Goal: Task Accomplishment & Management: Use online tool/utility

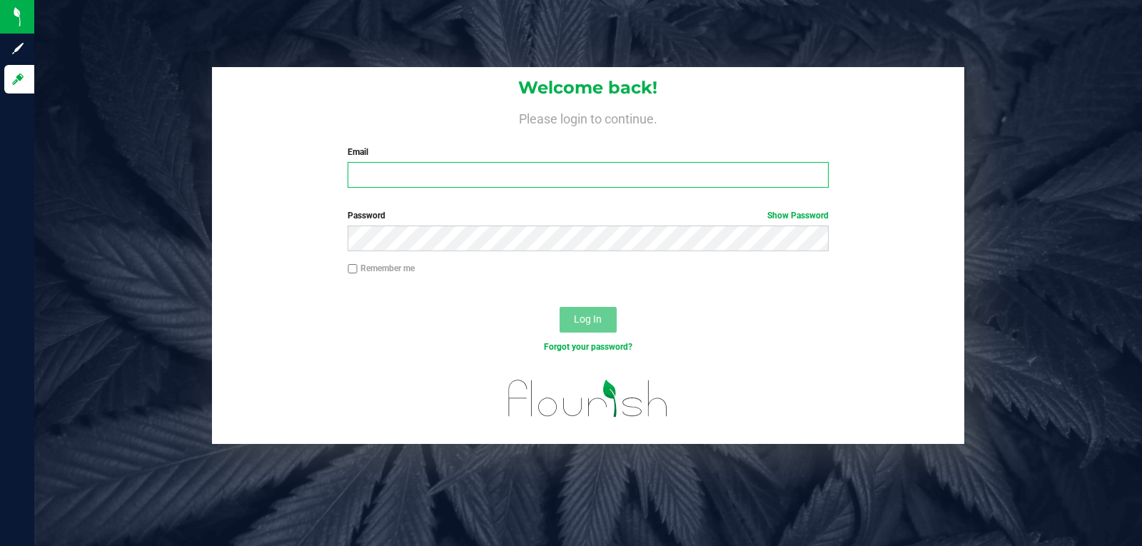
type input "[DOMAIN_NAME][EMAIL_ADDRESS][DOMAIN_NAME]"
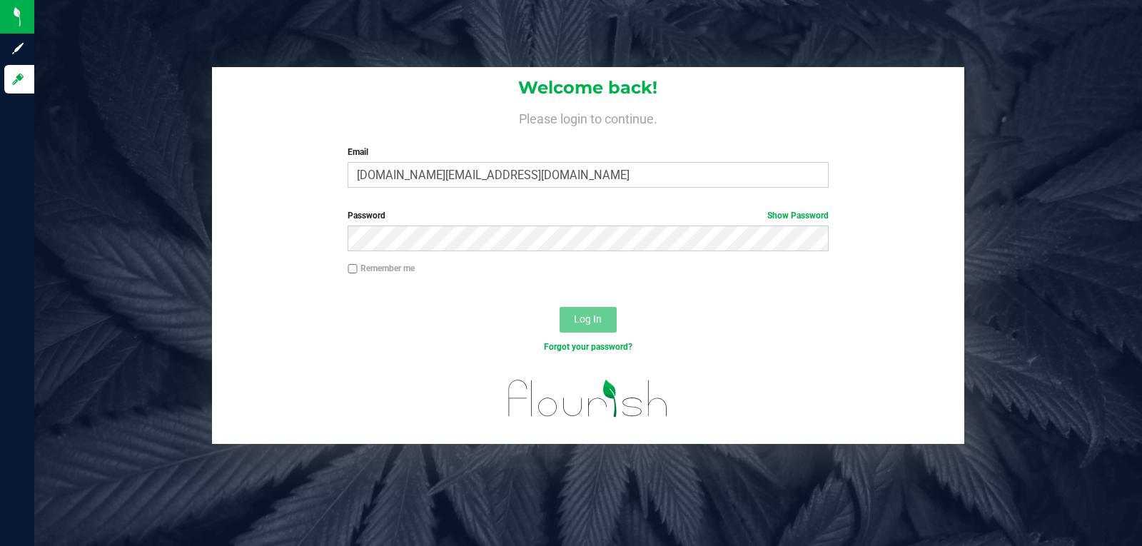
click at [357, 268] on input "Remember me" at bounding box center [353, 269] width 10 height 10
checkbox input "true"
click at [605, 320] on button "Log In" at bounding box center [588, 320] width 57 height 26
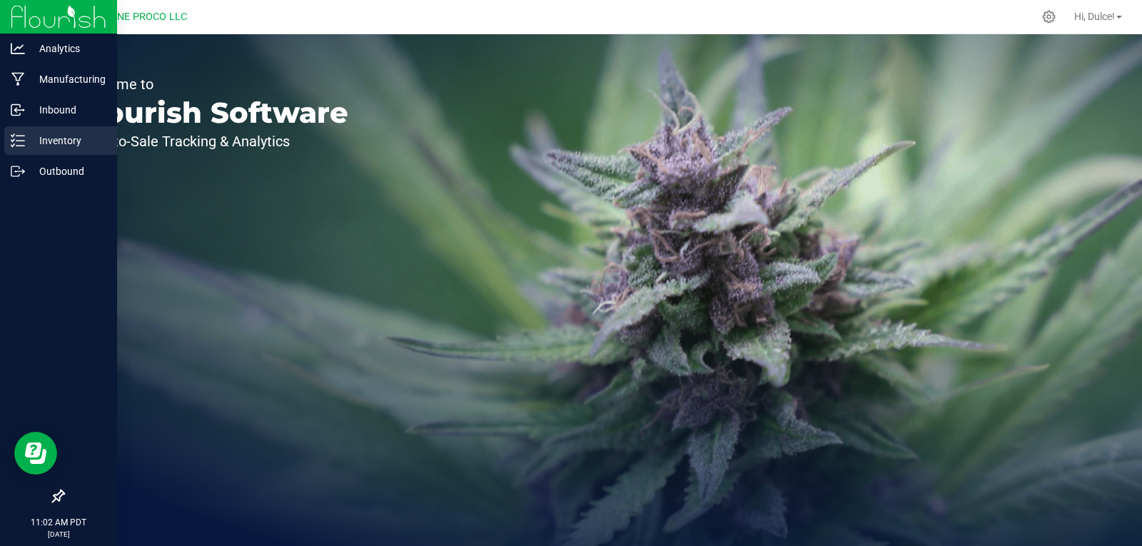
click at [26, 145] on p "Inventory" at bounding box center [68, 140] width 86 height 17
click at [58, 143] on p "Inventory" at bounding box center [68, 140] width 86 height 17
click at [59, 166] on p "Outbound" at bounding box center [68, 171] width 86 height 17
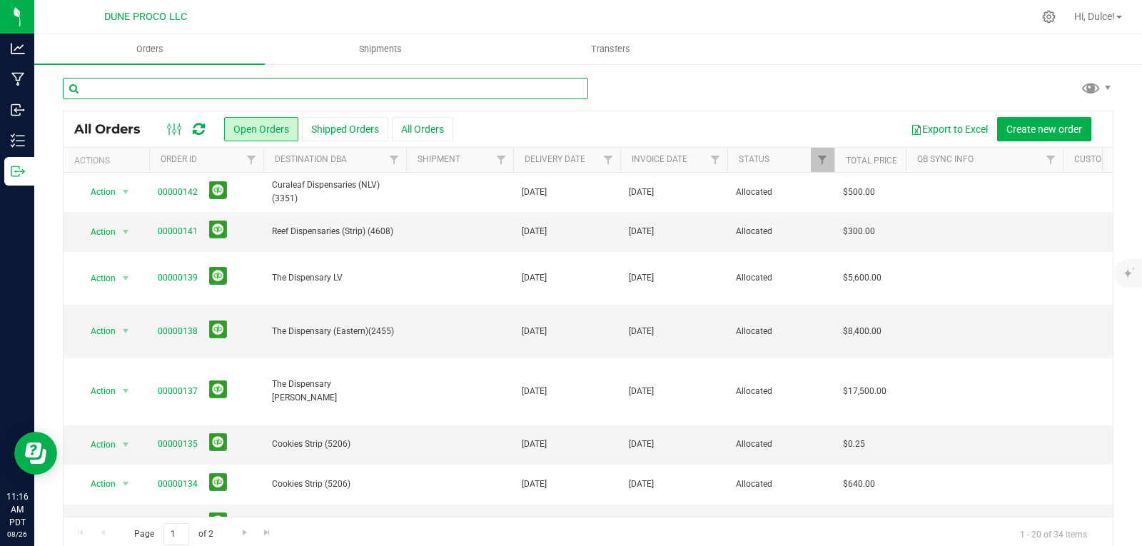
click at [196, 90] on input "text" at bounding box center [325, 88] width 525 height 21
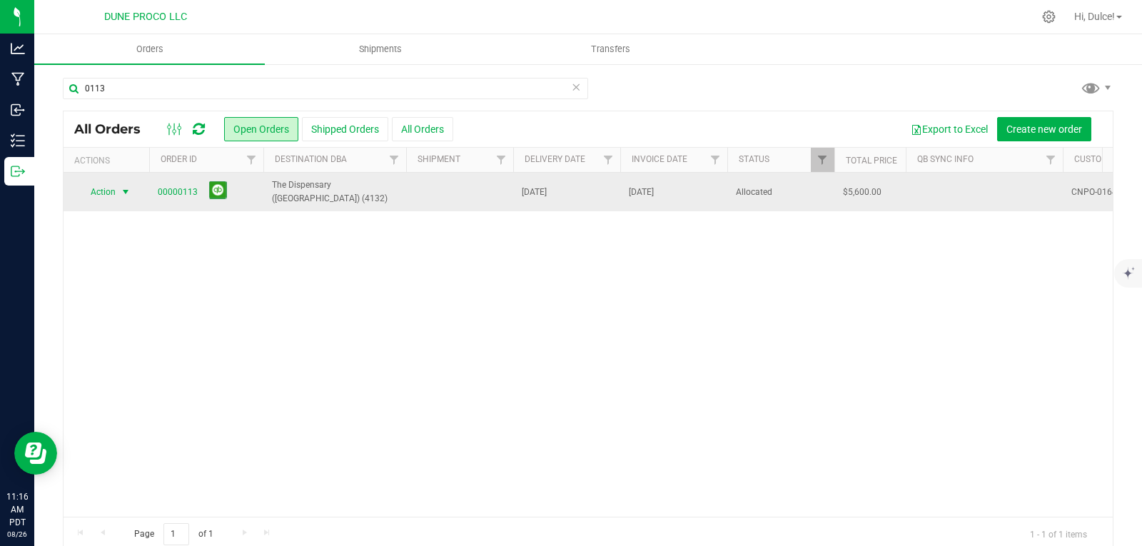
click at [130, 194] on span "select" at bounding box center [125, 191] width 11 height 11
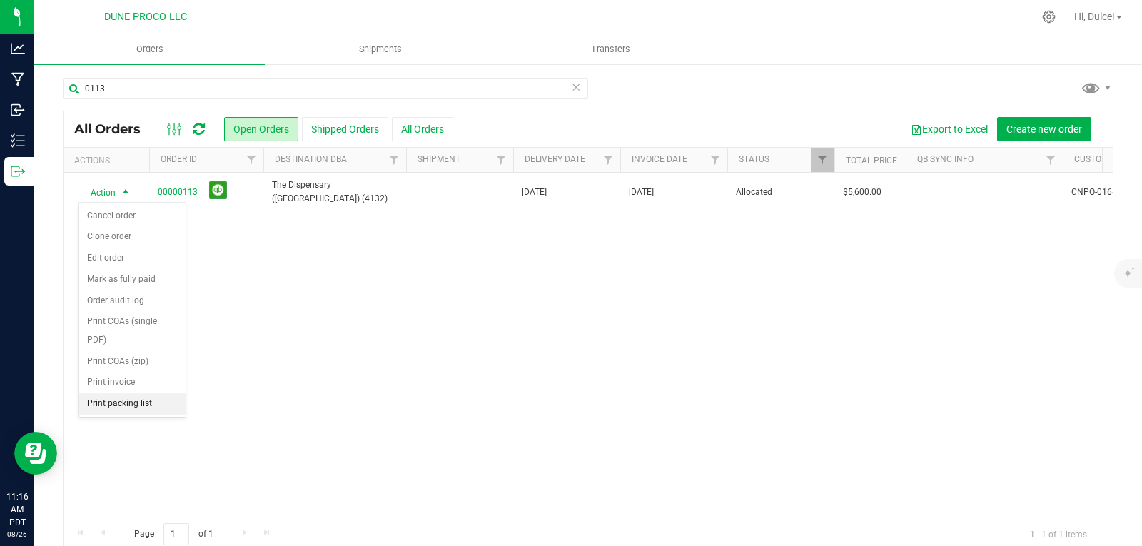
click at [131, 408] on li "Print packing list" at bounding box center [132, 403] width 107 height 21
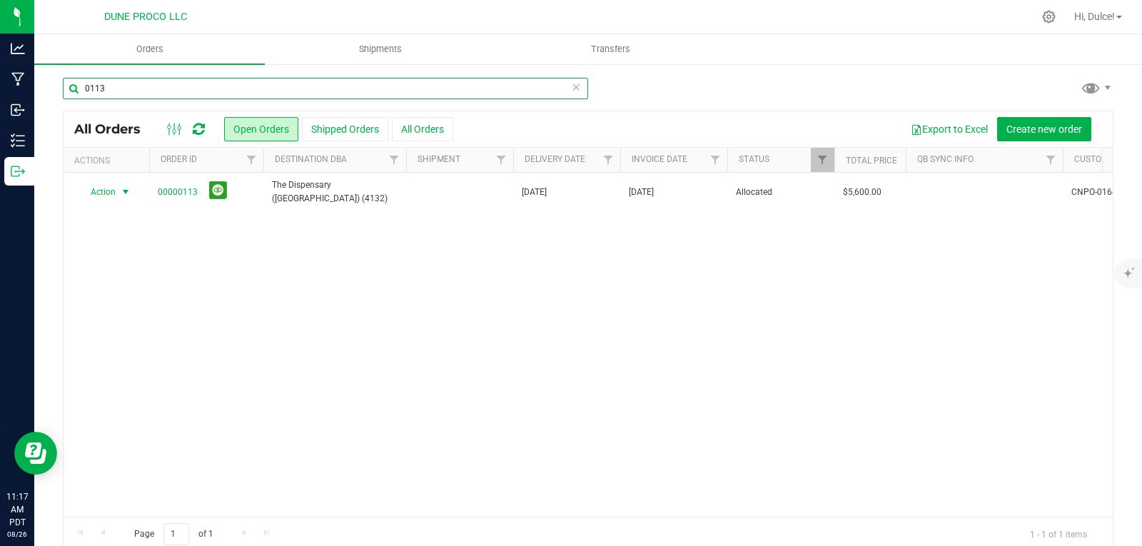
click at [156, 80] on input "0113" at bounding box center [325, 88] width 525 height 21
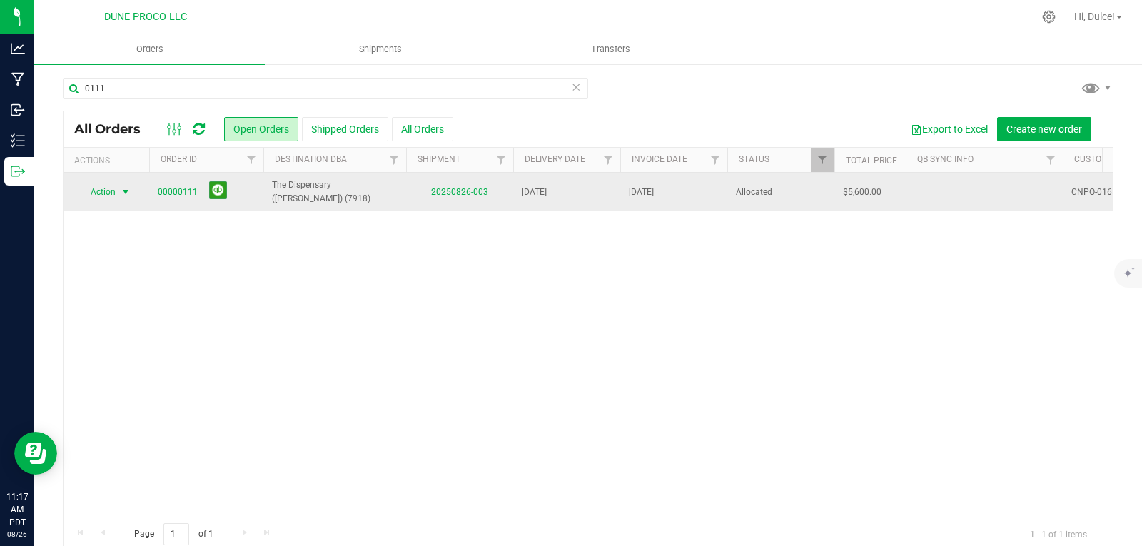
click at [122, 191] on span "select" at bounding box center [125, 191] width 11 height 11
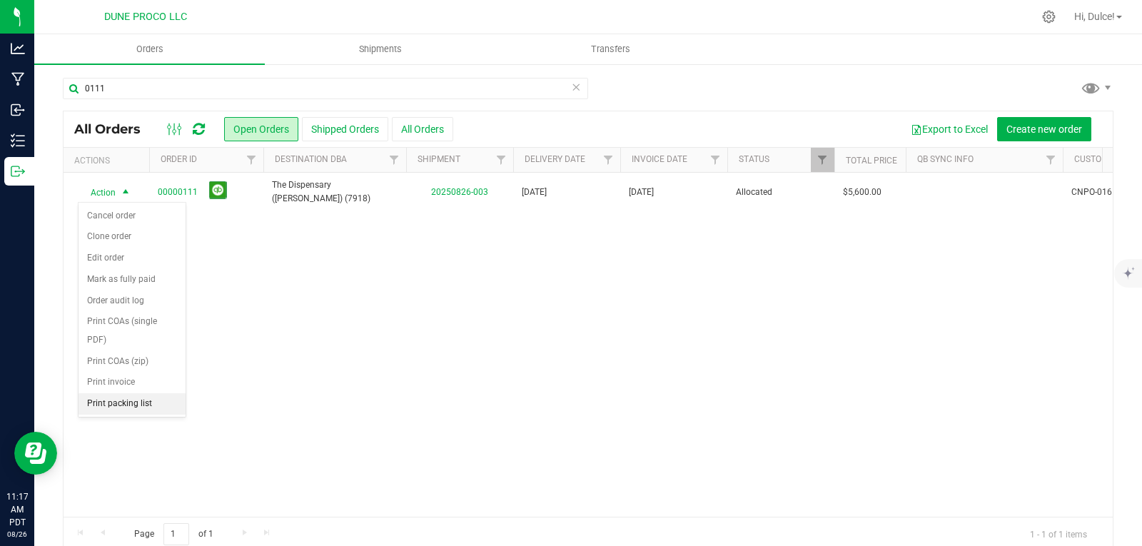
click at [140, 410] on li "Print packing list" at bounding box center [132, 403] width 107 height 21
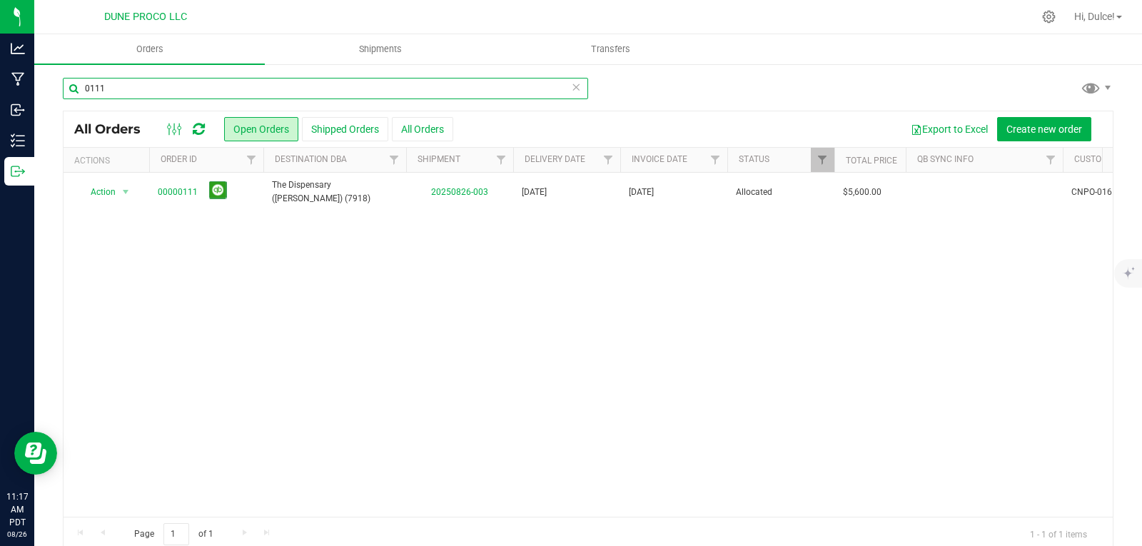
click at [136, 89] on input "0111" at bounding box center [325, 88] width 525 height 21
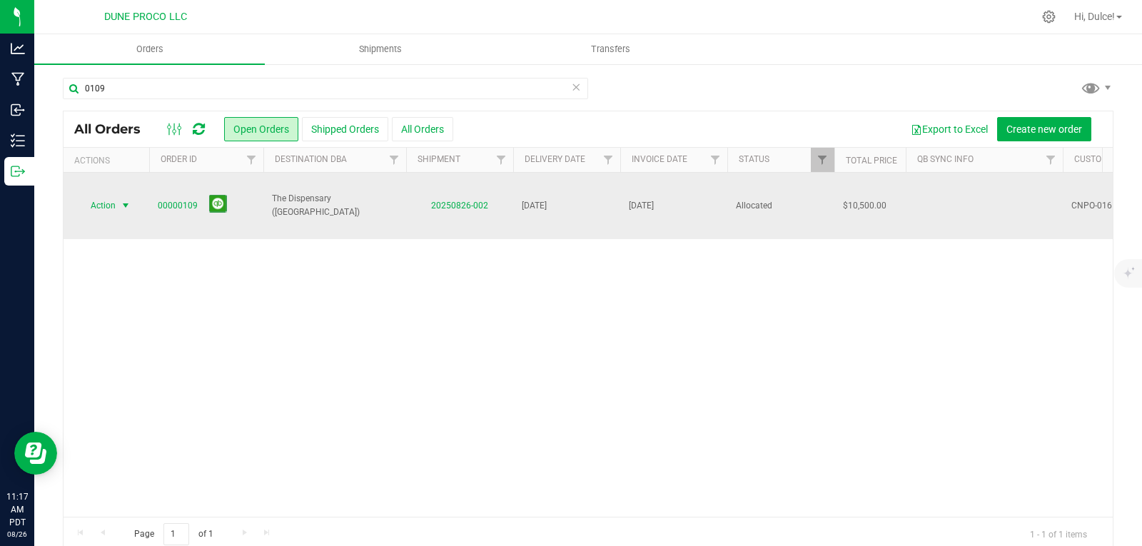
click at [129, 200] on span "select" at bounding box center [125, 205] width 11 height 11
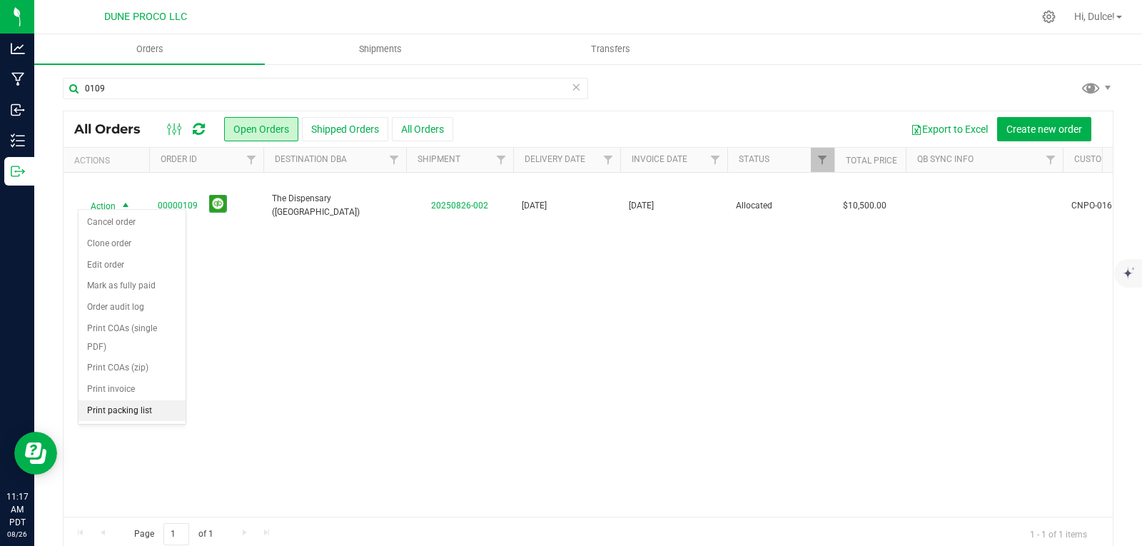
click at [138, 414] on li "Print packing list" at bounding box center [132, 410] width 107 height 21
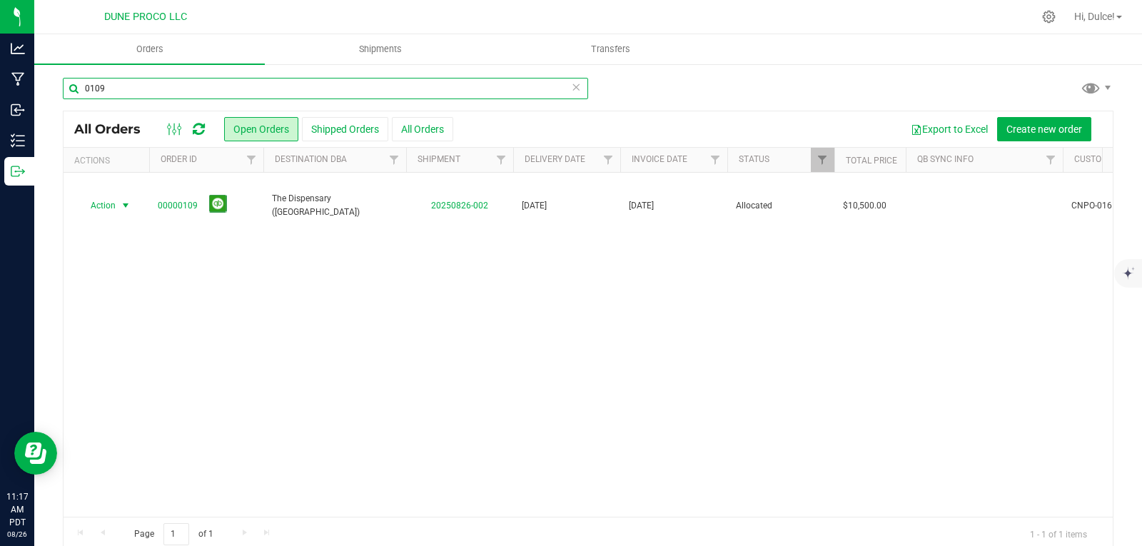
click at [138, 84] on input "0109" at bounding box center [325, 88] width 525 height 21
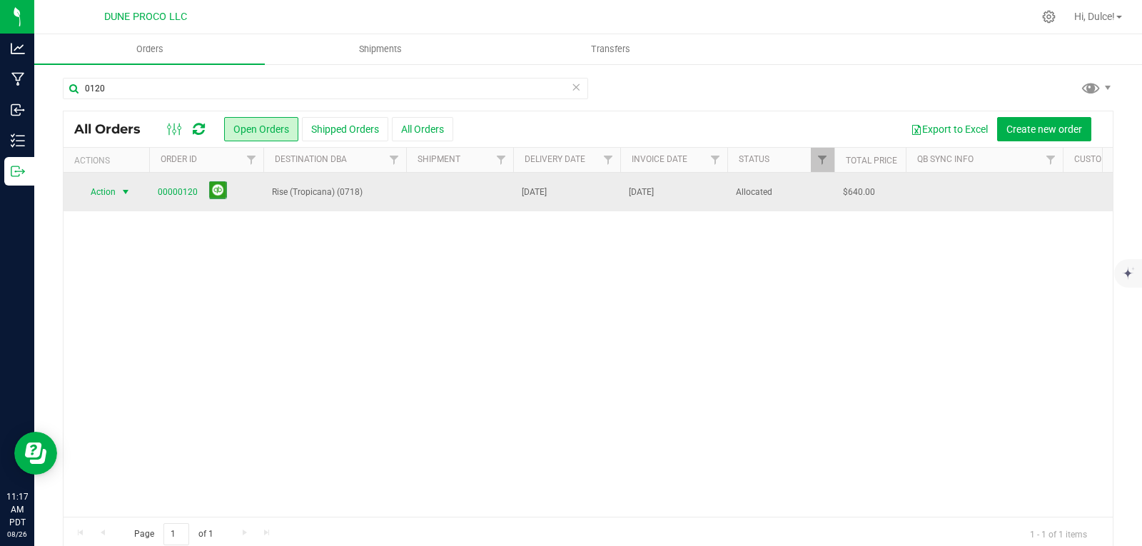
click at [131, 193] on span "select" at bounding box center [125, 191] width 11 height 11
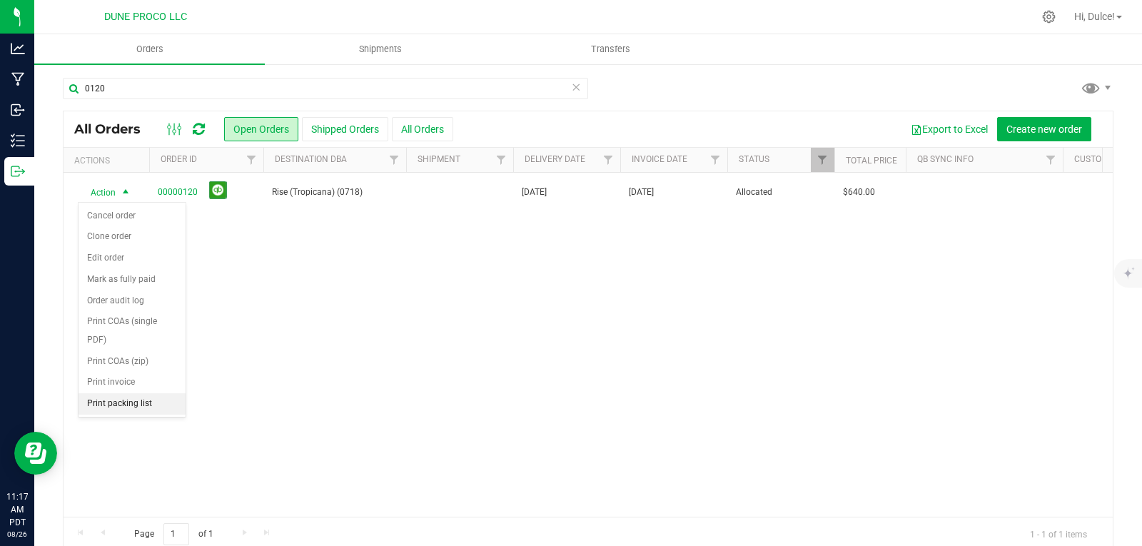
click at [151, 407] on li "Print packing list" at bounding box center [132, 403] width 107 height 21
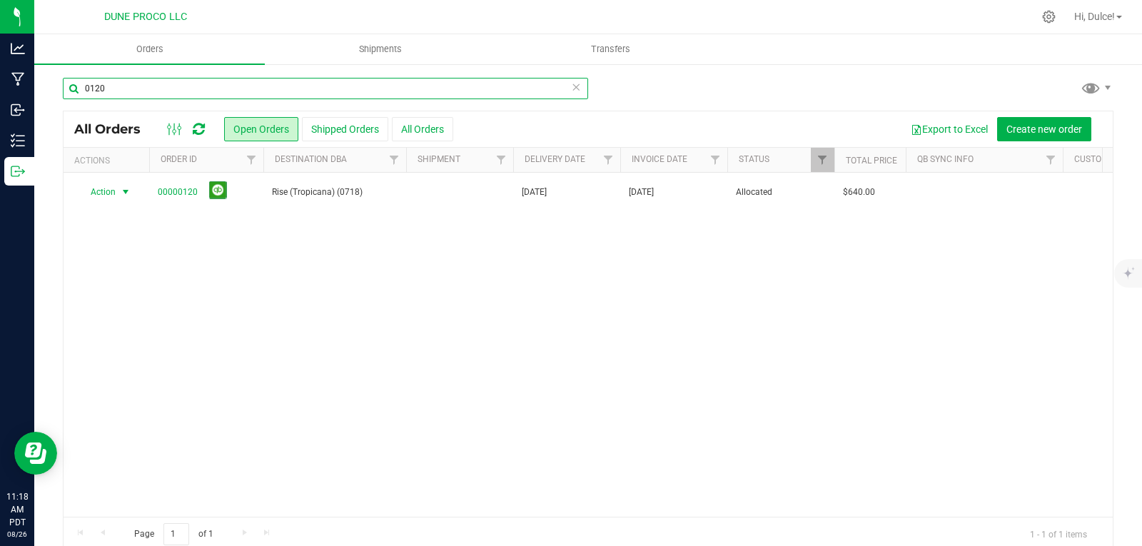
click at [156, 98] on input "0120" at bounding box center [325, 88] width 525 height 21
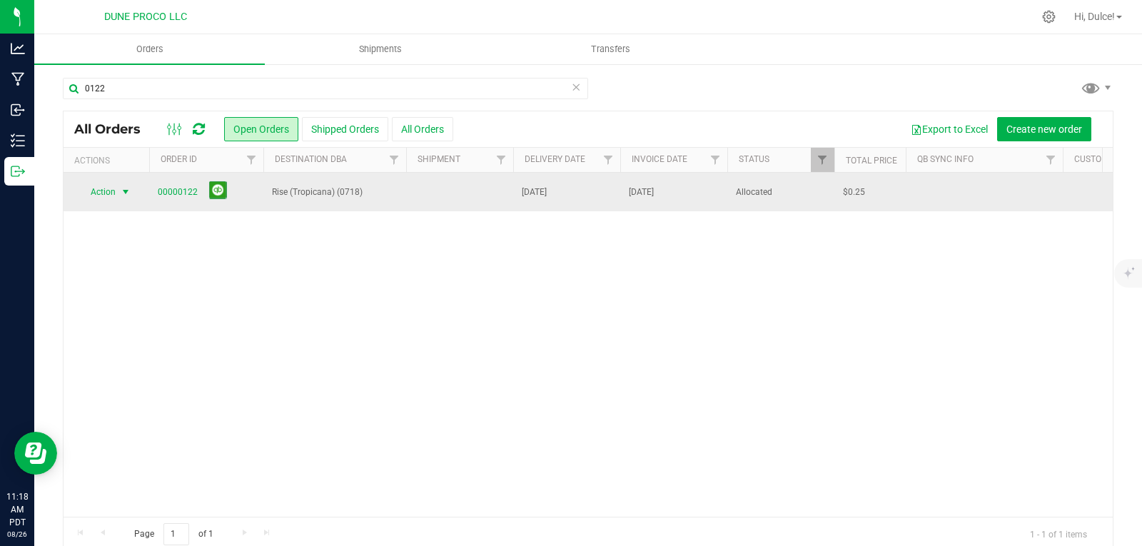
click at [121, 186] on span "select" at bounding box center [125, 191] width 11 height 11
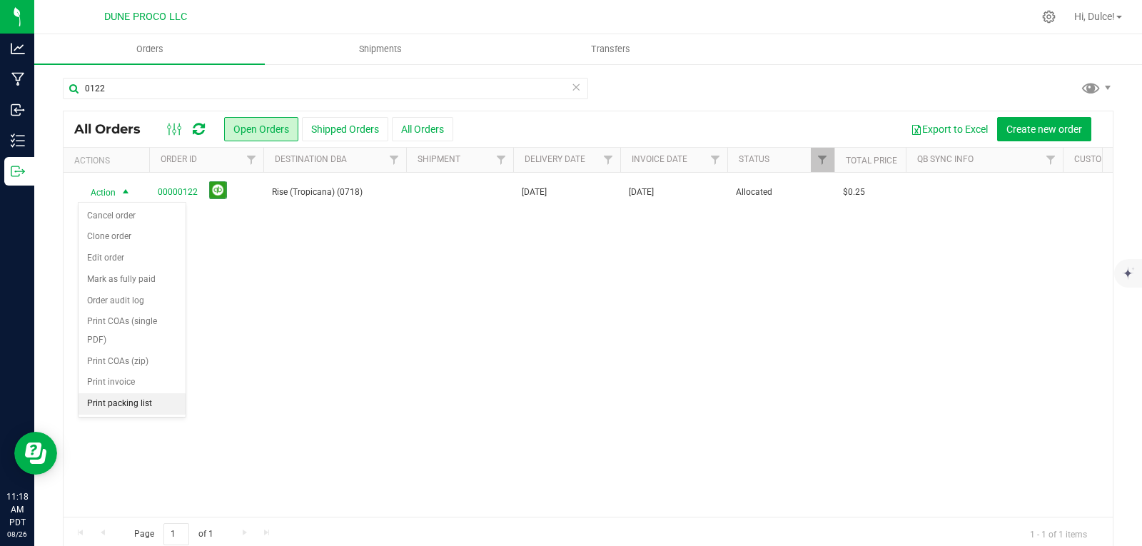
click at [128, 398] on li "Print packing list" at bounding box center [132, 403] width 107 height 21
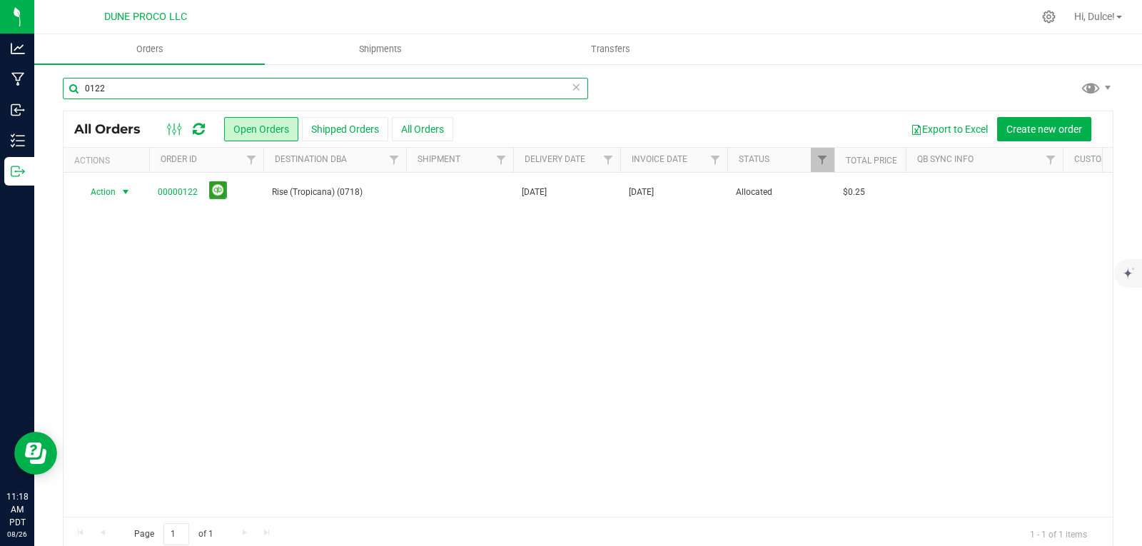
click at [195, 81] on input "0122" at bounding box center [325, 88] width 525 height 21
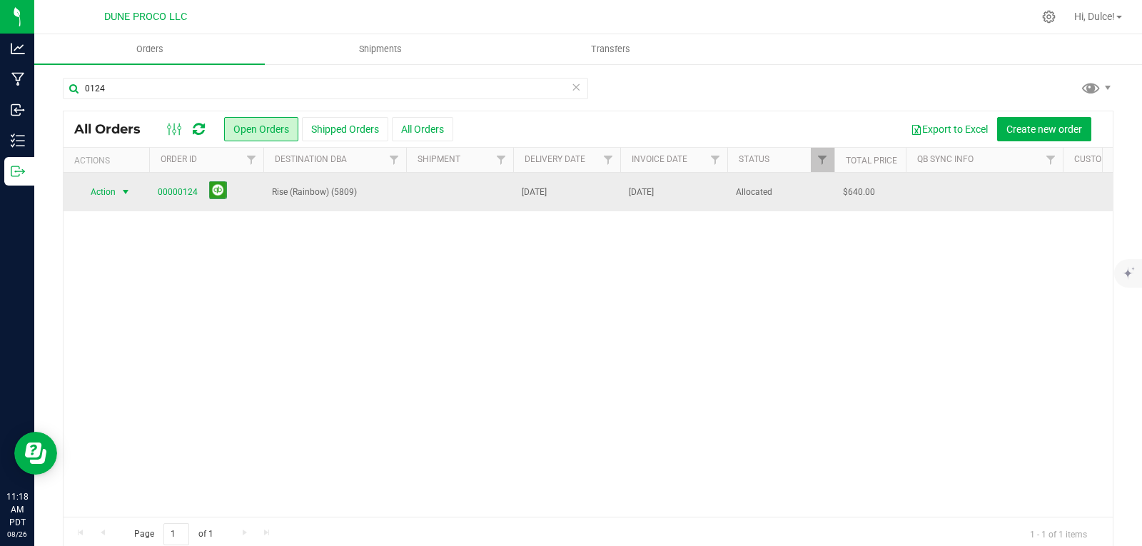
click at [118, 190] on span "select" at bounding box center [126, 192] width 18 height 20
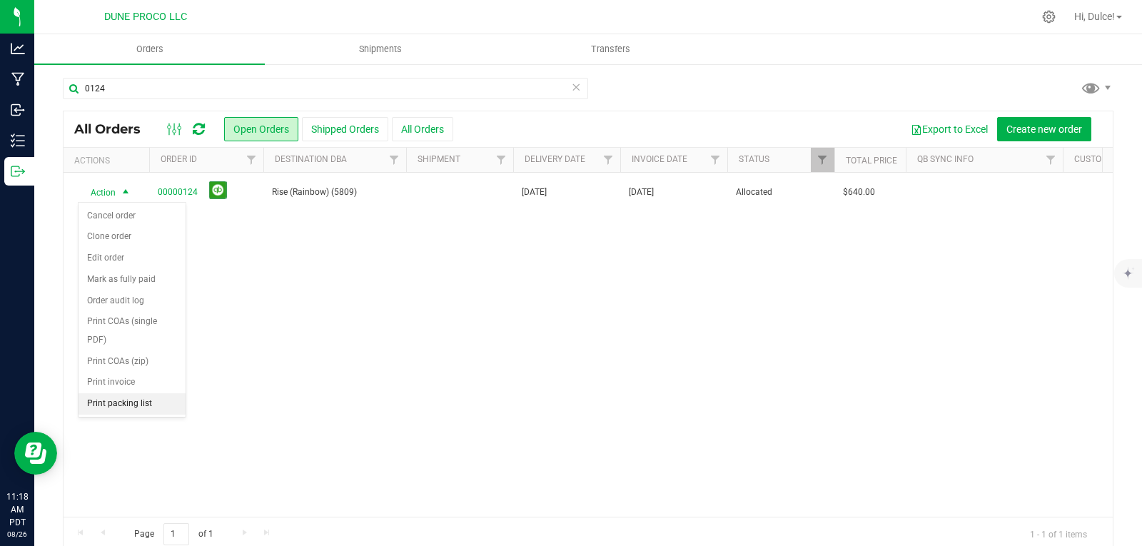
click at [118, 402] on li "Print packing list" at bounding box center [132, 403] width 107 height 21
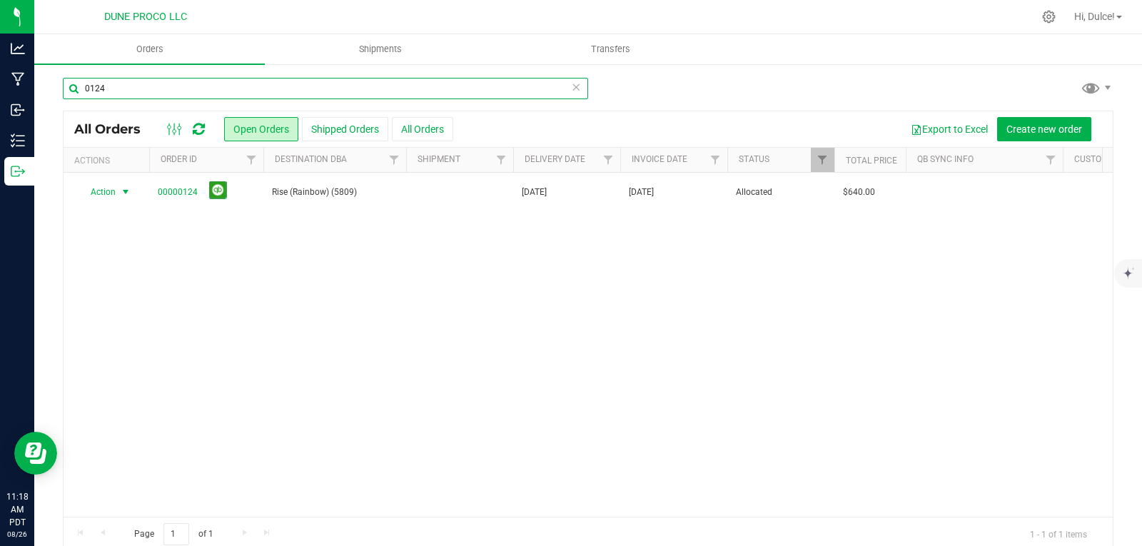
click at [133, 81] on input "0124" at bounding box center [325, 88] width 525 height 21
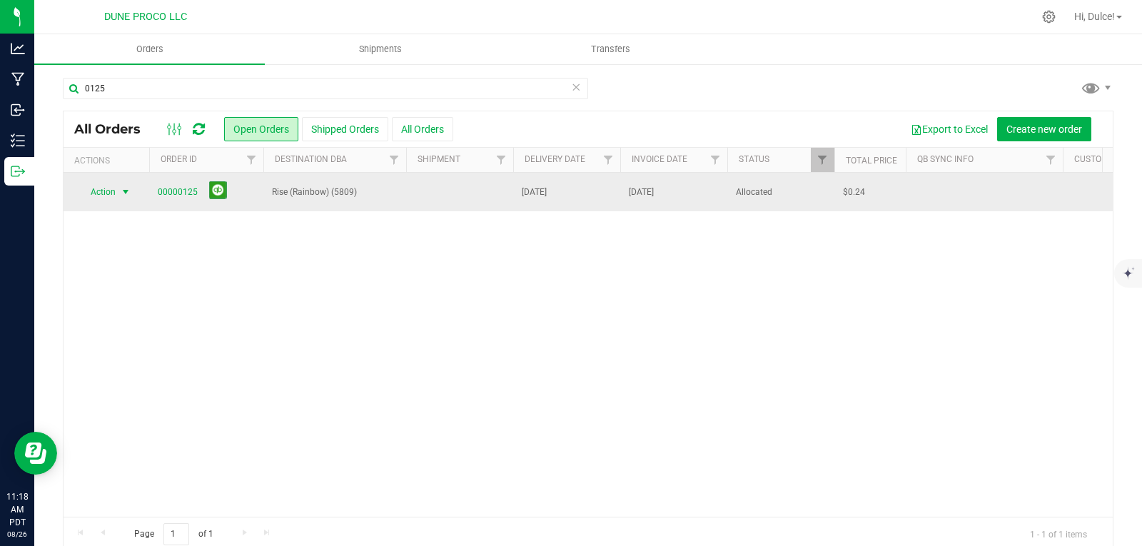
click at [119, 187] on span "select" at bounding box center [126, 192] width 18 height 20
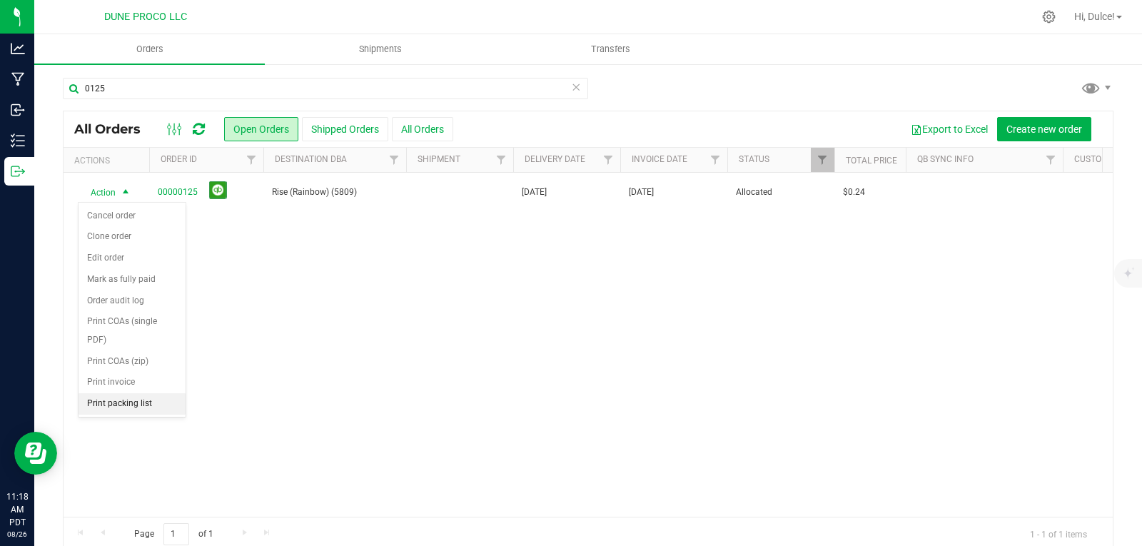
click at [129, 407] on li "Print packing list" at bounding box center [132, 403] width 107 height 21
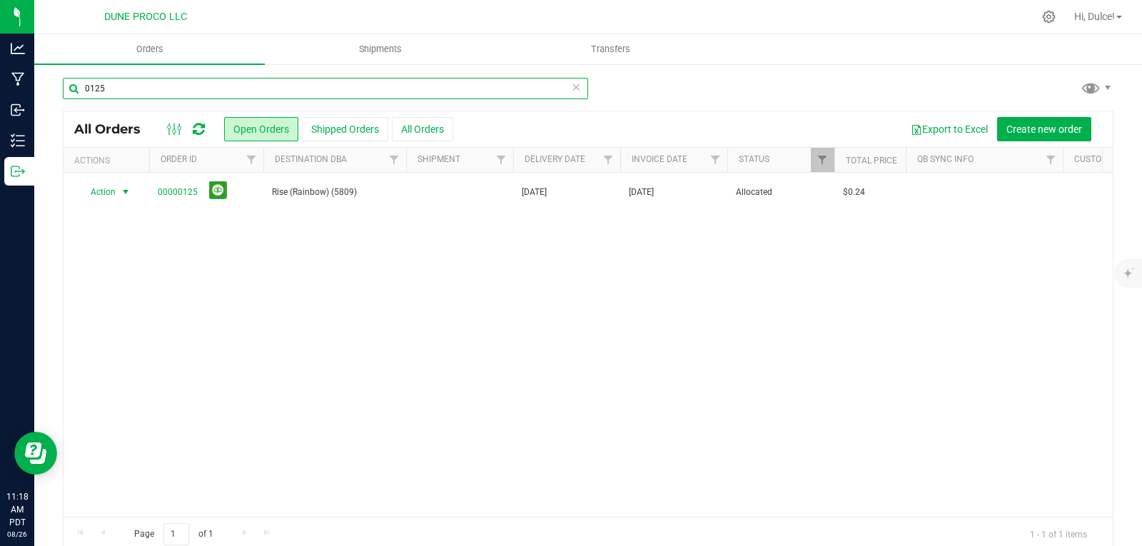
click at [127, 89] on input "0125" at bounding box center [325, 88] width 525 height 21
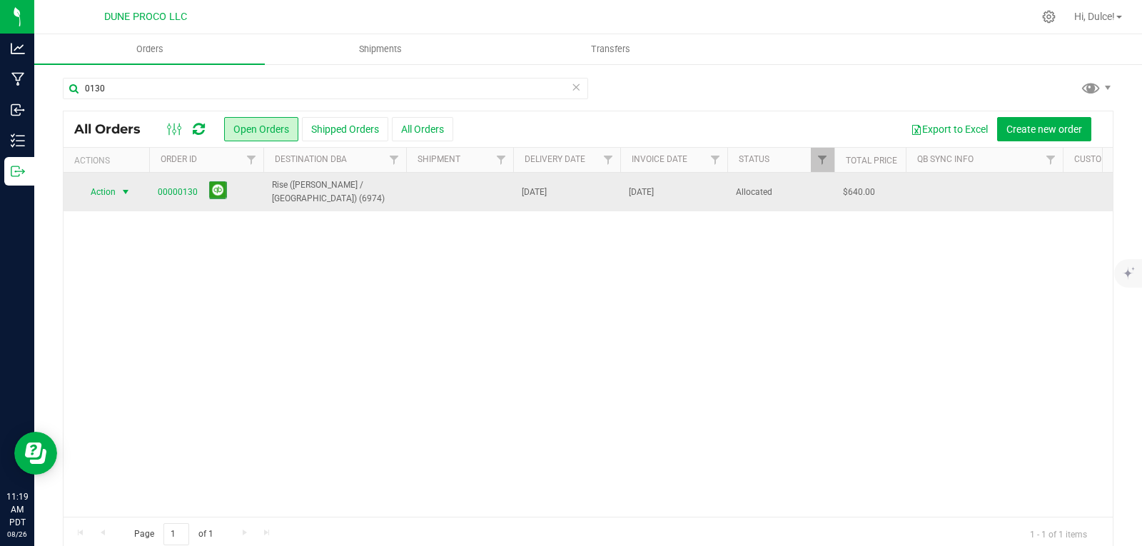
click at [134, 191] on span "select" at bounding box center [126, 192] width 18 height 20
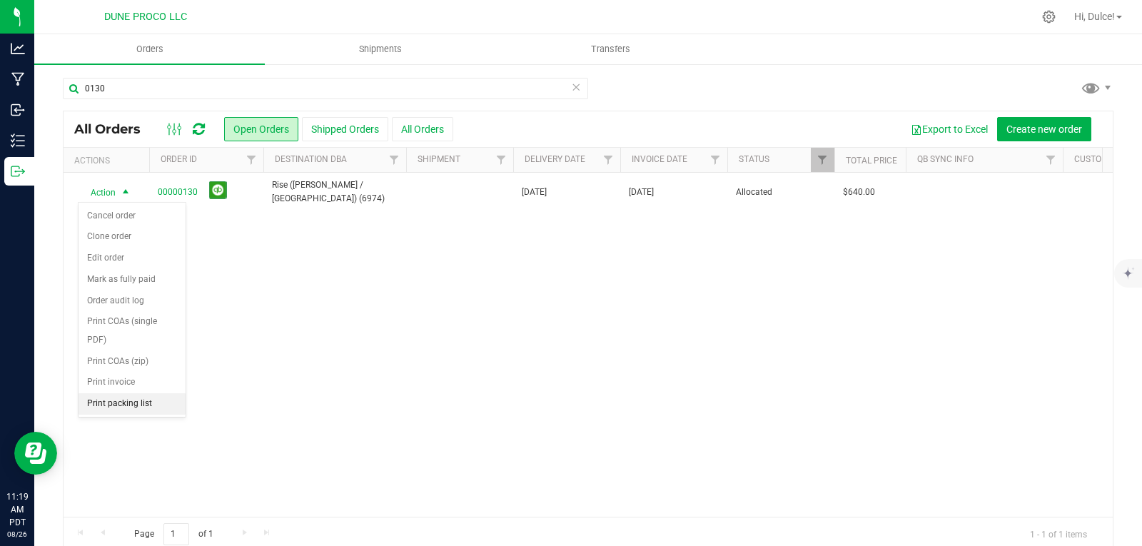
click at [138, 400] on li "Print packing list" at bounding box center [132, 403] width 107 height 21
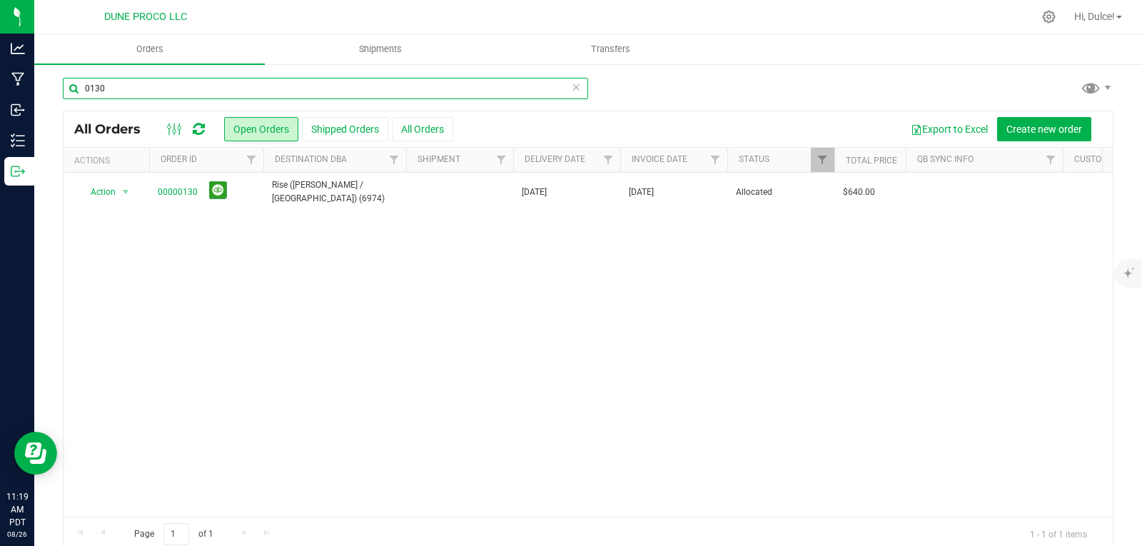
click at [134, 91] on input "0130" at bounding box center [325, 88] width 525 height 21
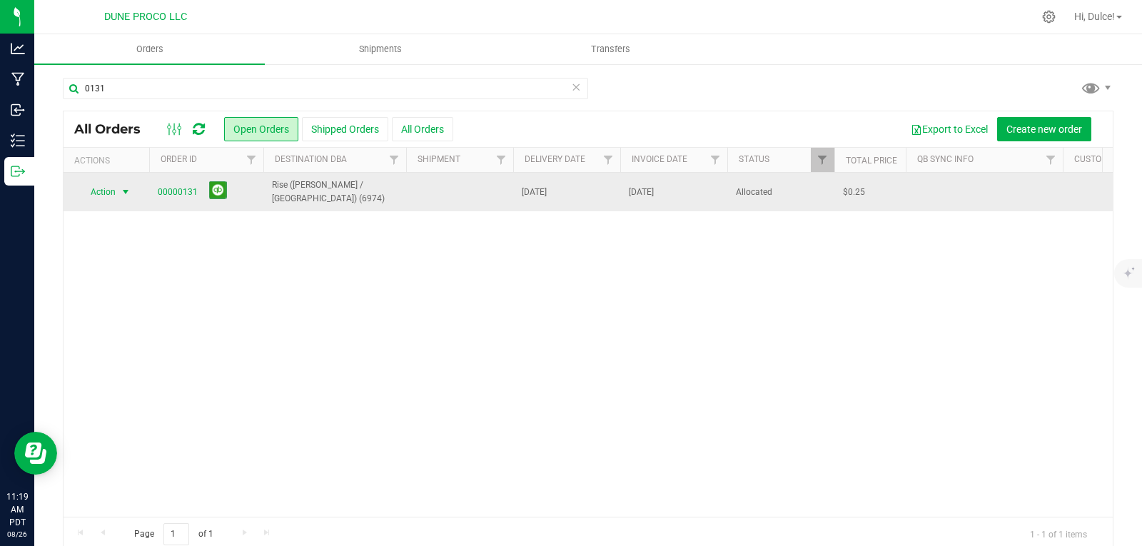
click at [119, 191] on span "select" at bounding box center [126, 192] width 18 height 20
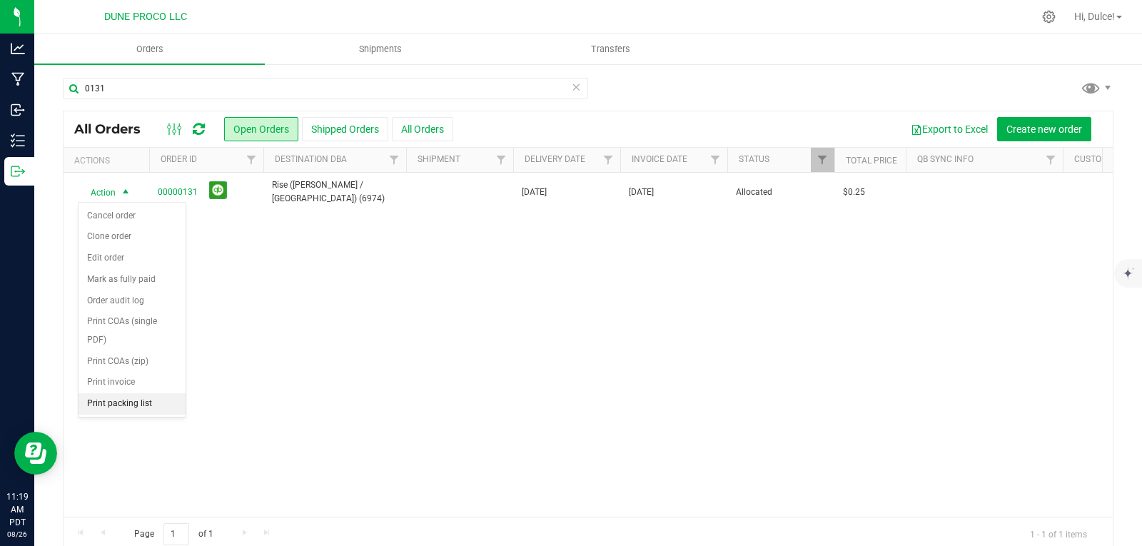
click at [136, 411] on li "Print packing list" at bounding box center [132, 403] width 107 height 21
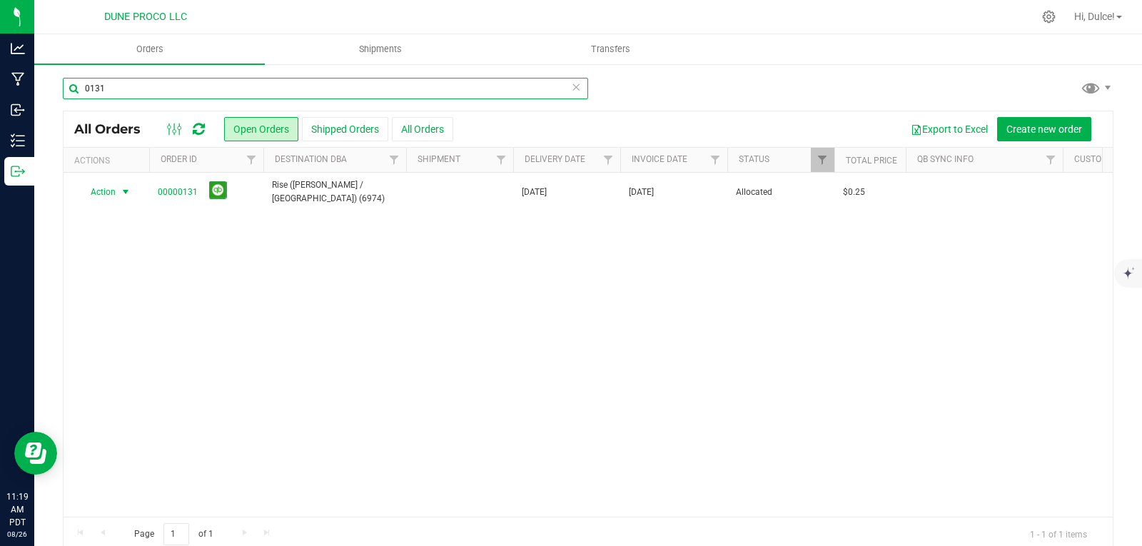
click at [157, 81] on input "0131" at bounding box center [325, 88] width 525 height 21
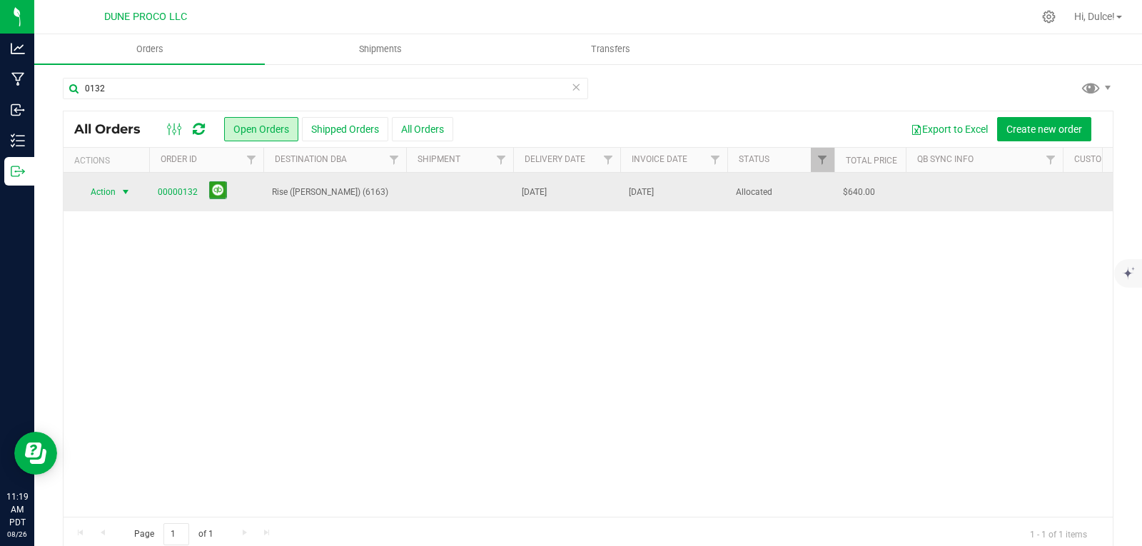
click at [120, 188] on span "select" at bounding box center [125, 191] width 11 height 11
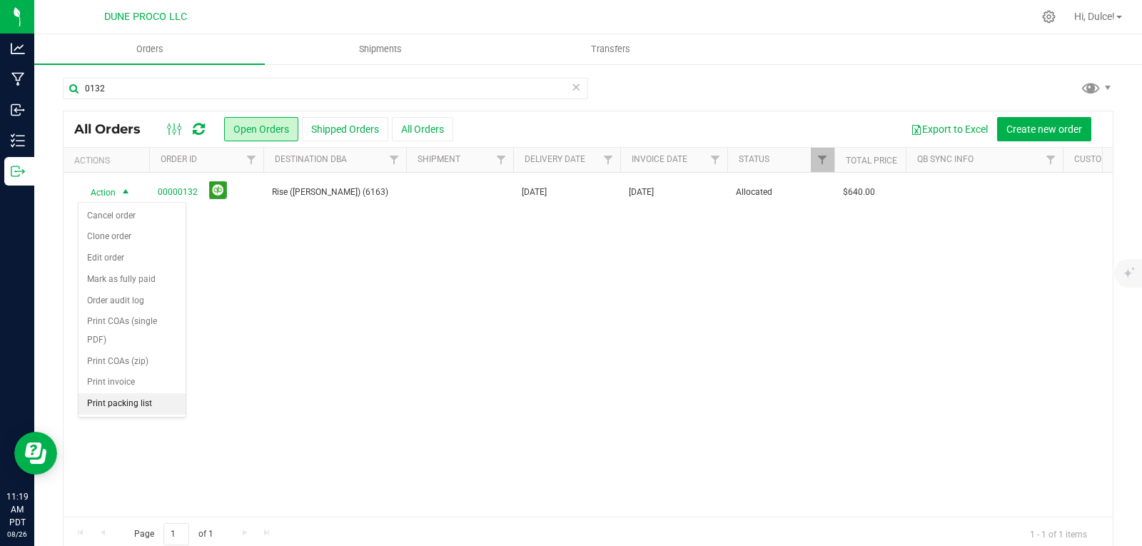
click at [138, 400] on li "Print packing list" at bounding box center [132, 403] width 107 height 21
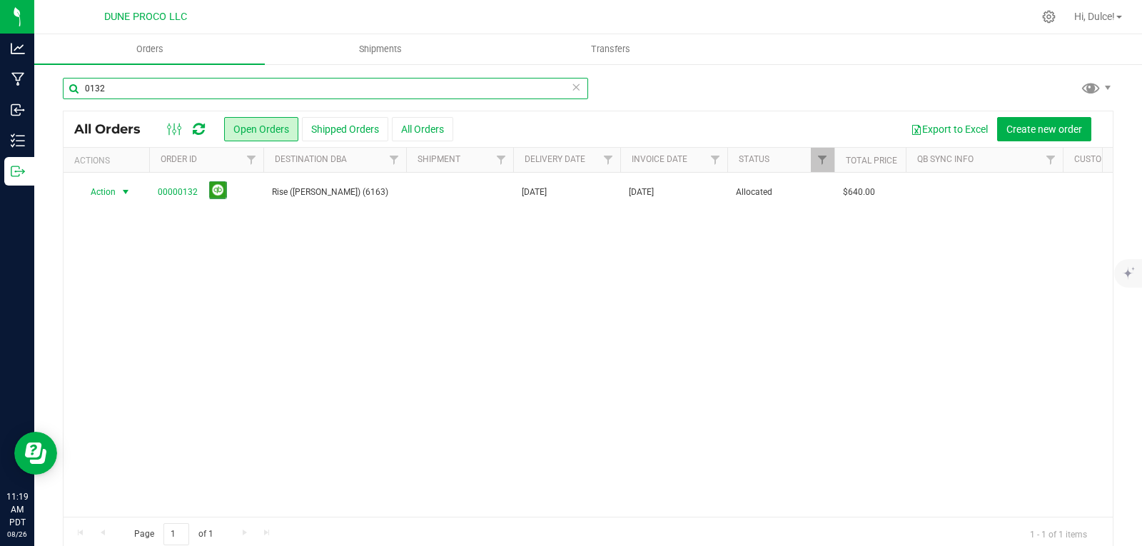
click at [153, 98] on input "0132" at bounding box center [325, 88] width 525 height 21
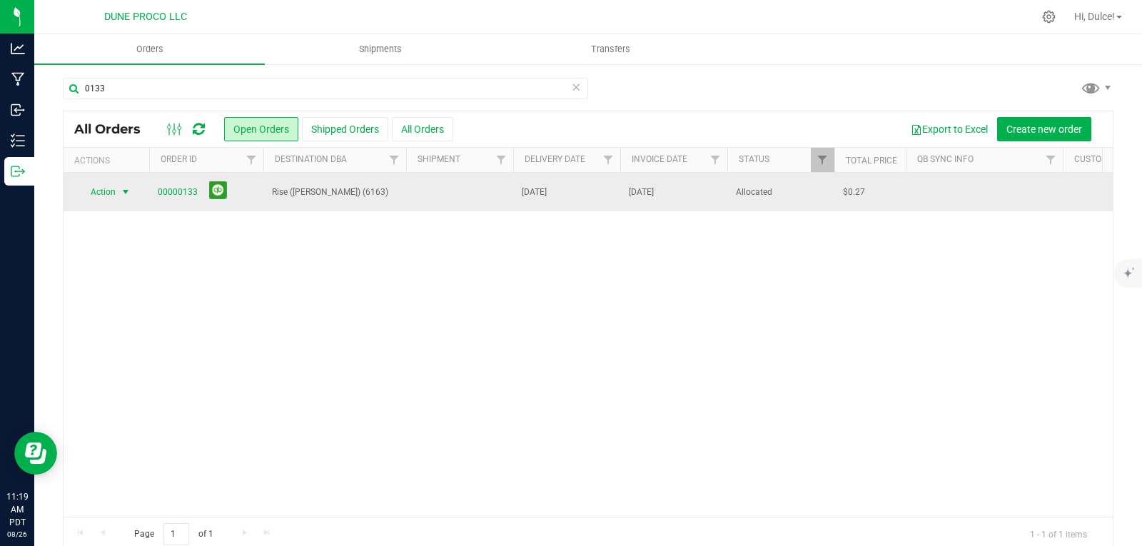
click at [114, 192] on span "Action" at bounding box center [97, 192] width 39 height 20
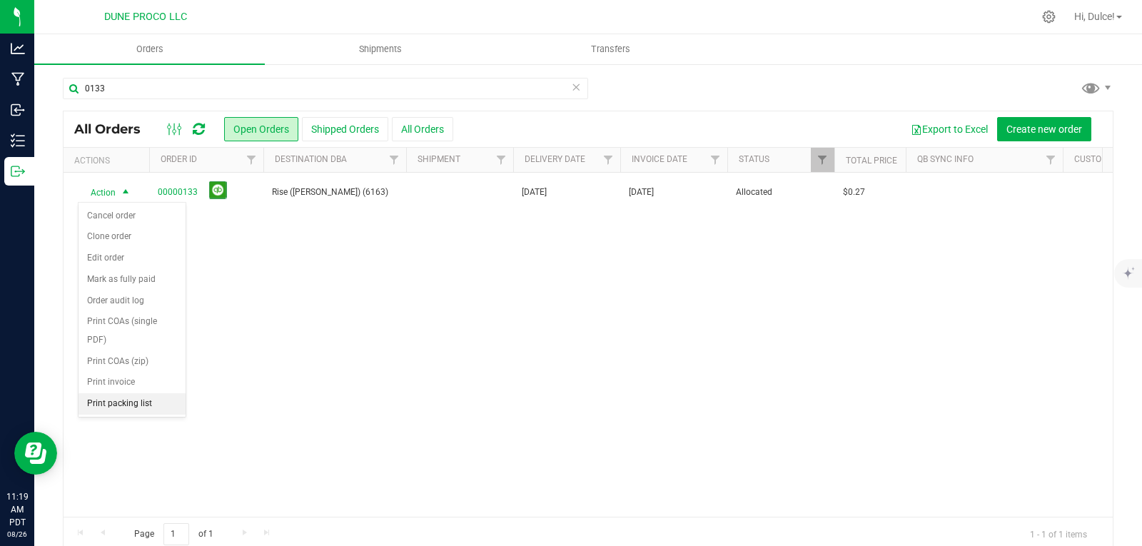
click at [128, 408] on li "Print packing list" at bounding box center [132, 403] width 107 height 21
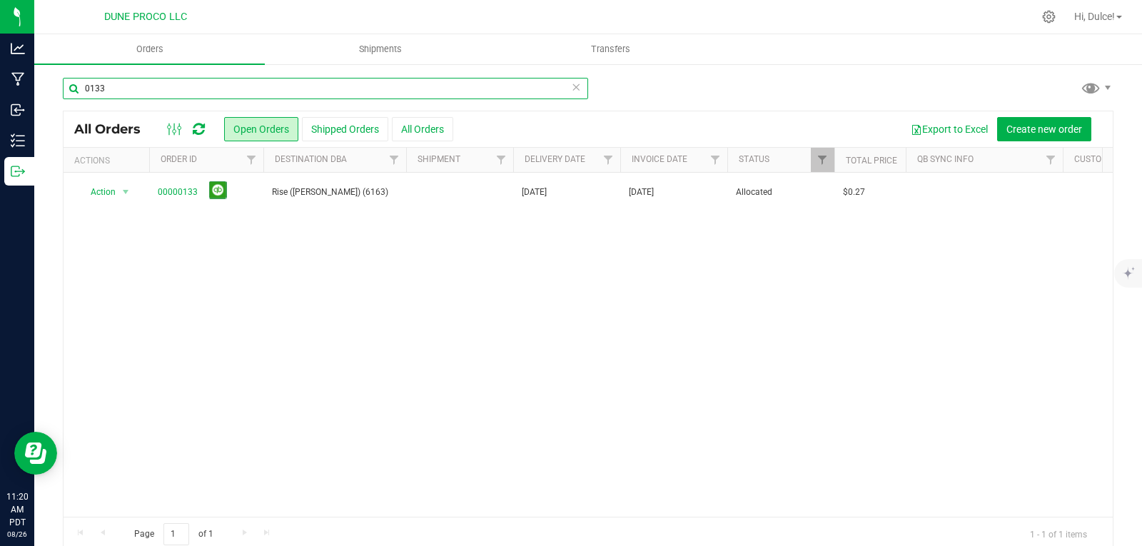
click at [153, 82] on input "0133" at bounding box center [325, 88] width 525 height 21
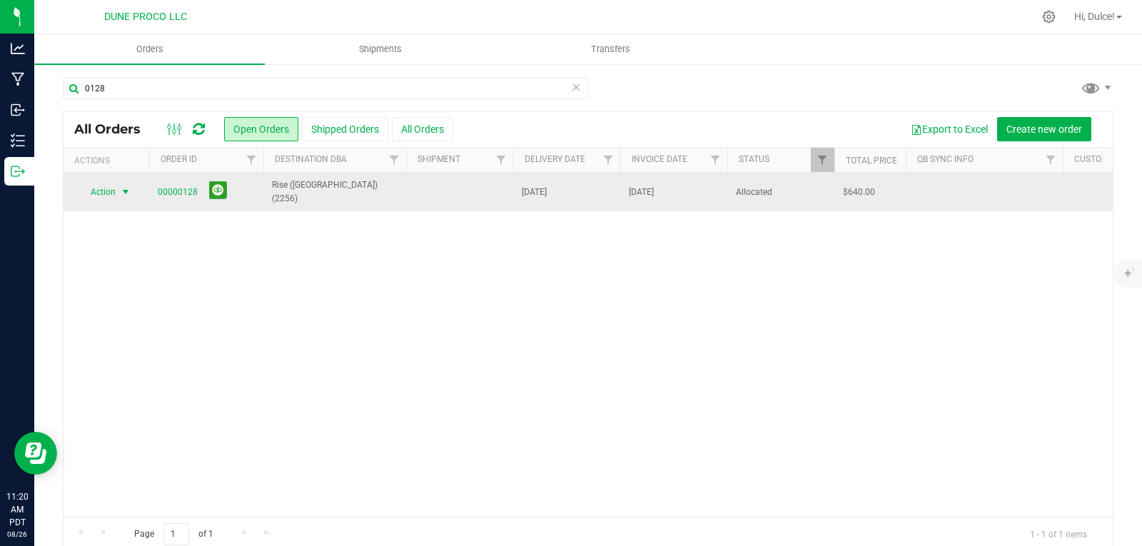
click at [111, 182] on span "Action" at bounding box center [97, 192] width 39 height 20
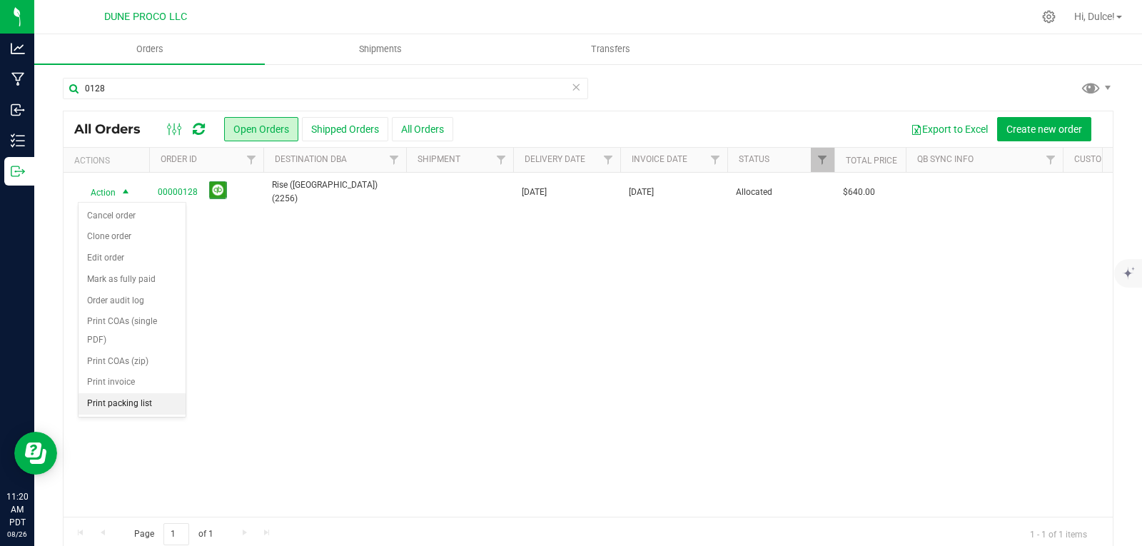
click at [129, 407] on li "Print packing list" at bounding box center [132, 403] width 107 height 21
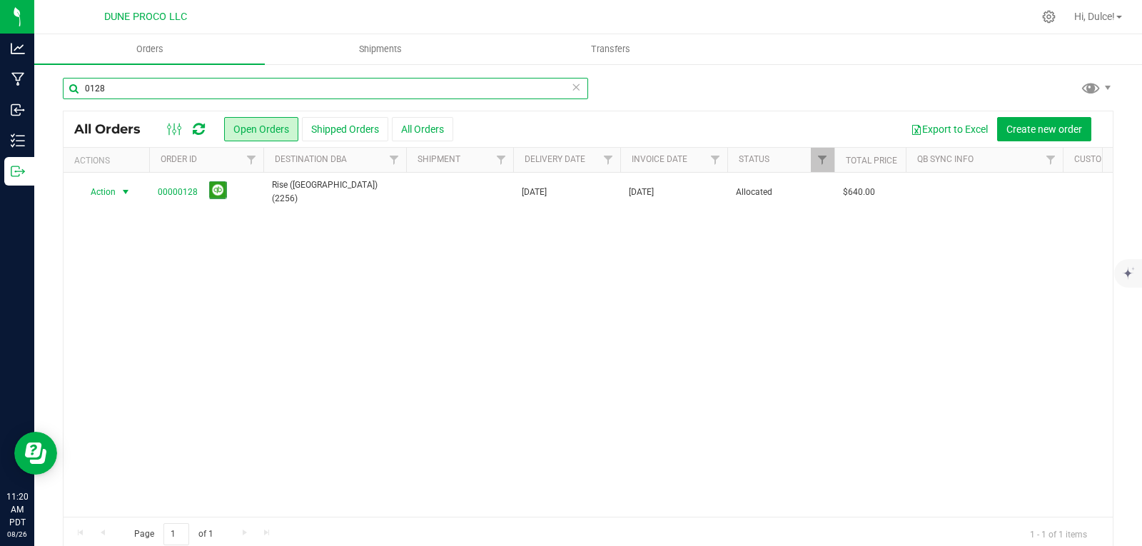
click at [208, 84] on input "0128" at bounding box center [325, 88] width 525 height 21
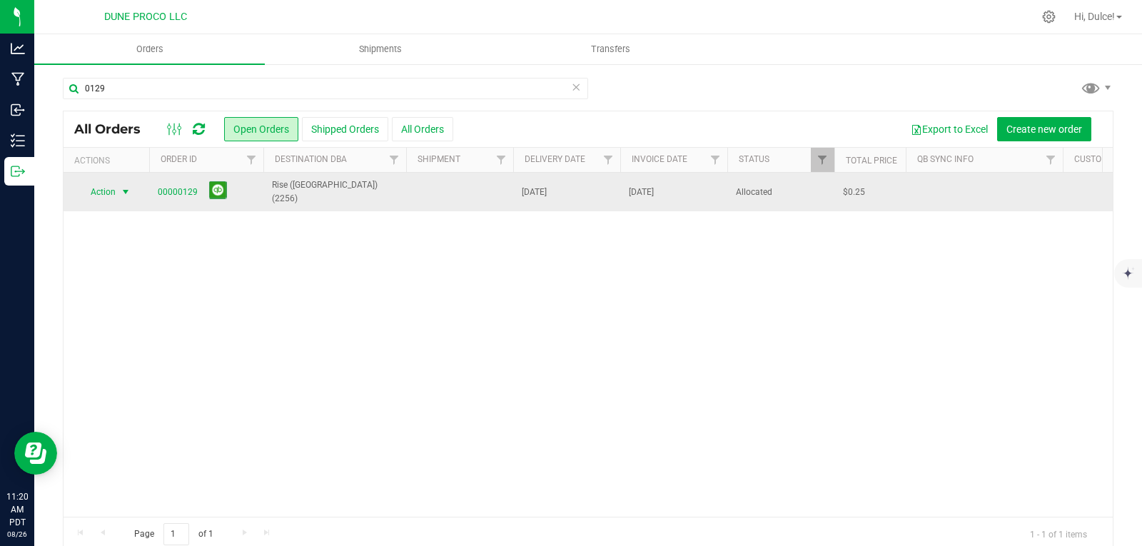
click at [120, 199] on span "select" at bounding box center [126, 192] width 18 height 20
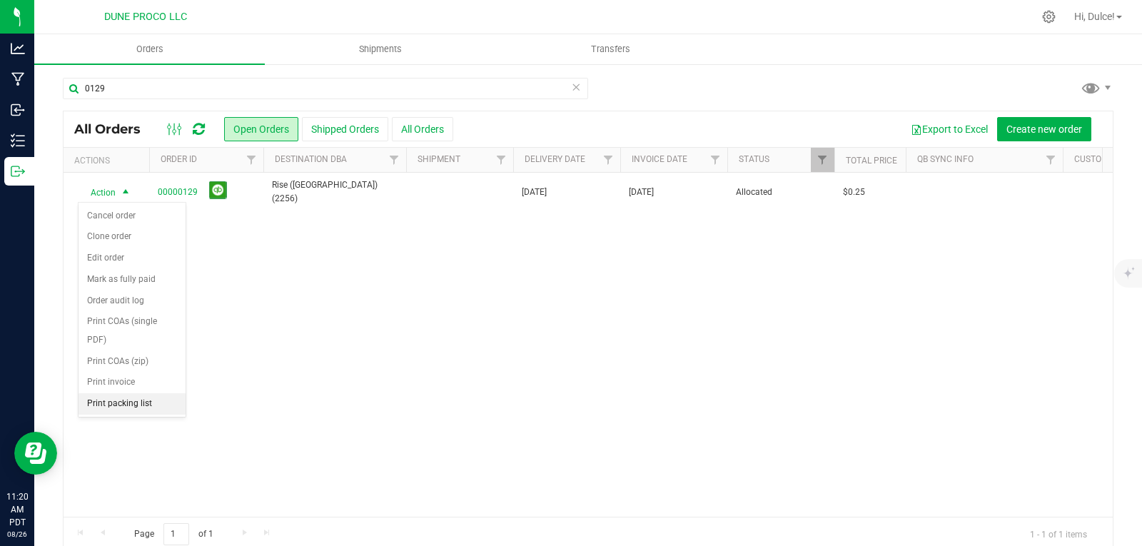
click at [135, 409] on li "Print packing list" at bounding box center [132, 403] width 107 height 21
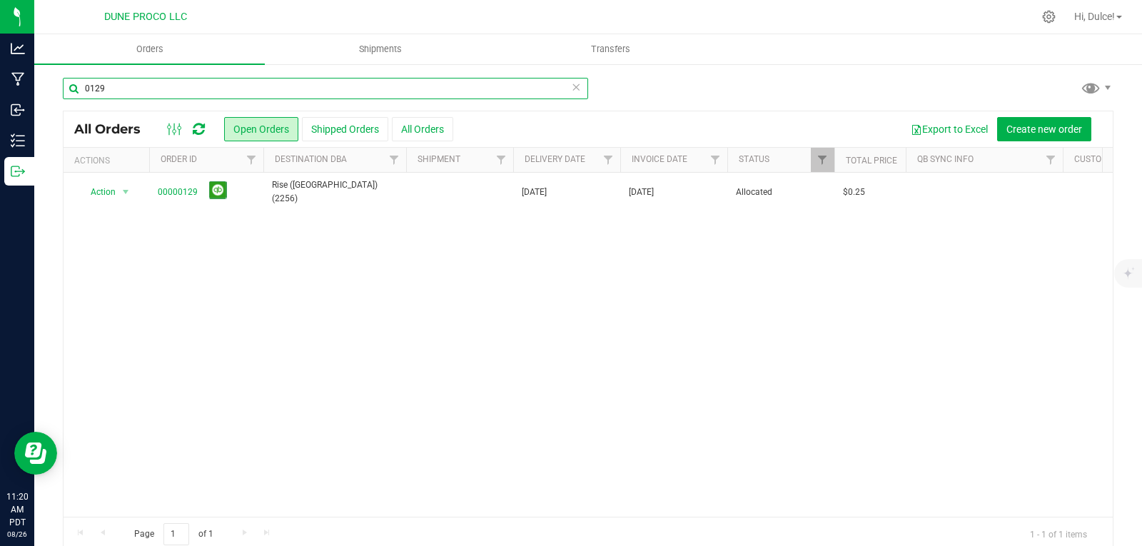
click at [136, 91] on input "0129" at bounding box center [325, 88] width 525 height 21
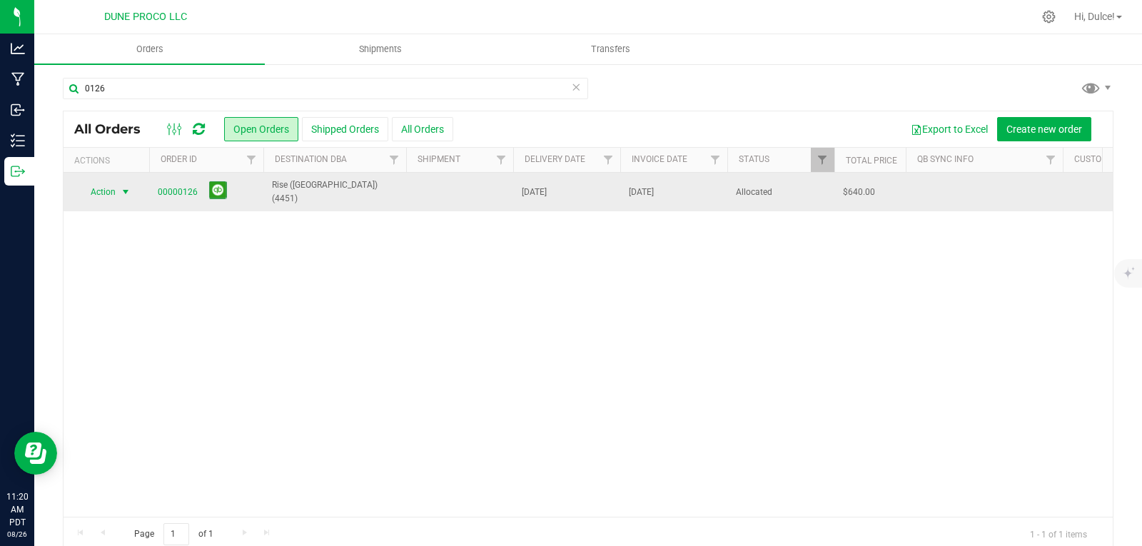
click at [119, 195] on span "select" at bounding box center [126, 192] width 18 height 20
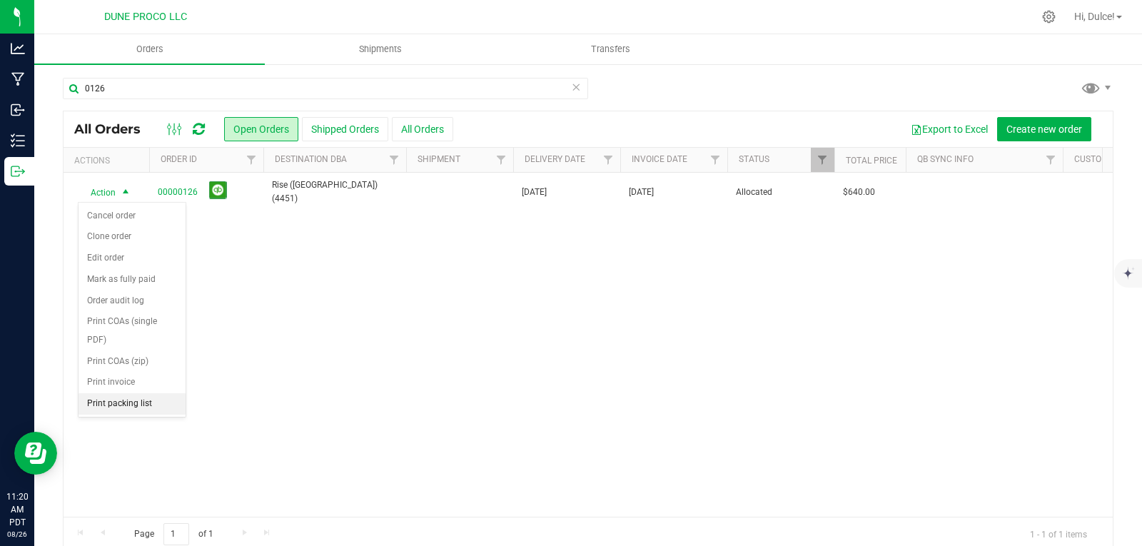
click at [134, 405] on li "Print packing list" at bounding box center [132, 403] width 107 height 21
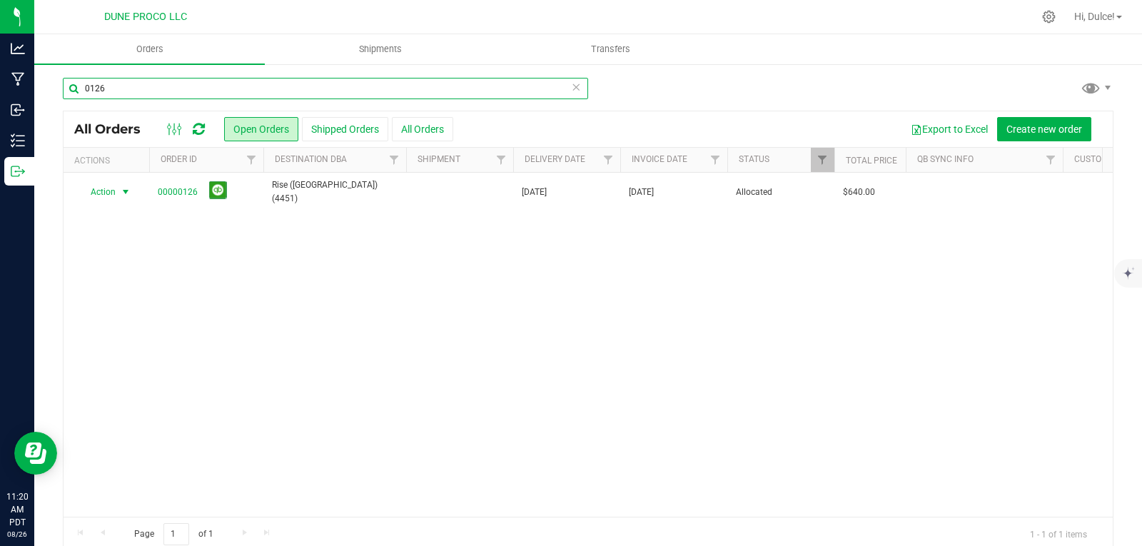
click at [144, 84] on input "0126" at bounding box center [325, 88] width 525 height 21
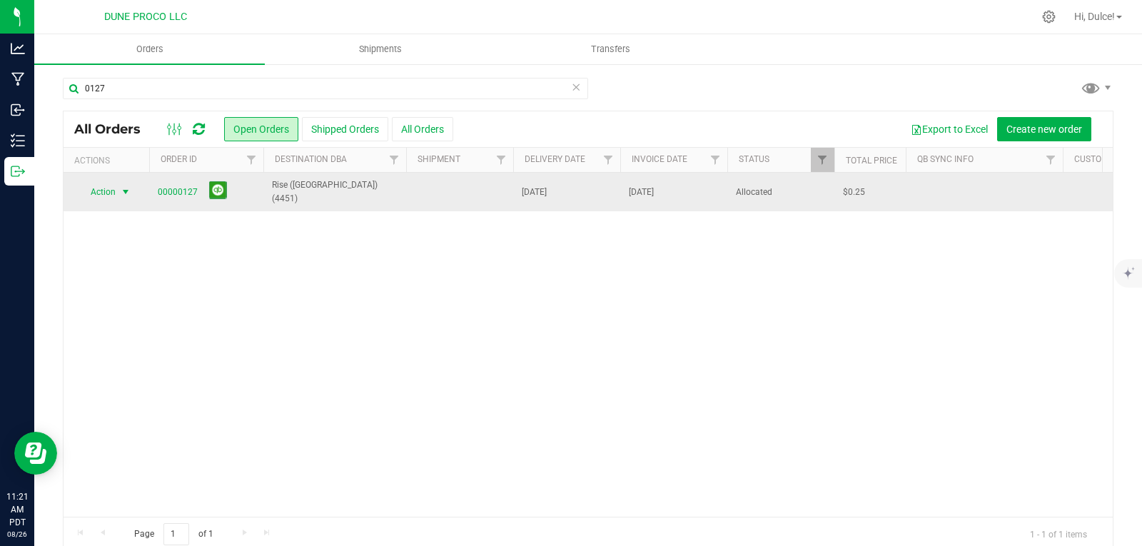
click at [117, 193] on span "select" at bounding box center [126, 192] width 18 height 20
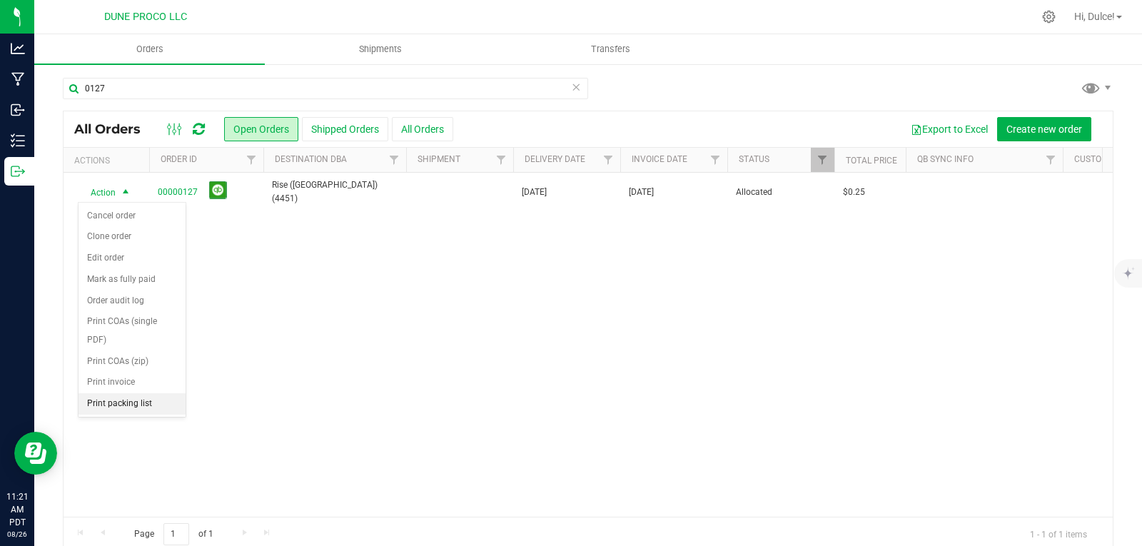
click at [127, 403] on li "Print packing list" at bounding box center [132, 403] width 107 height 21
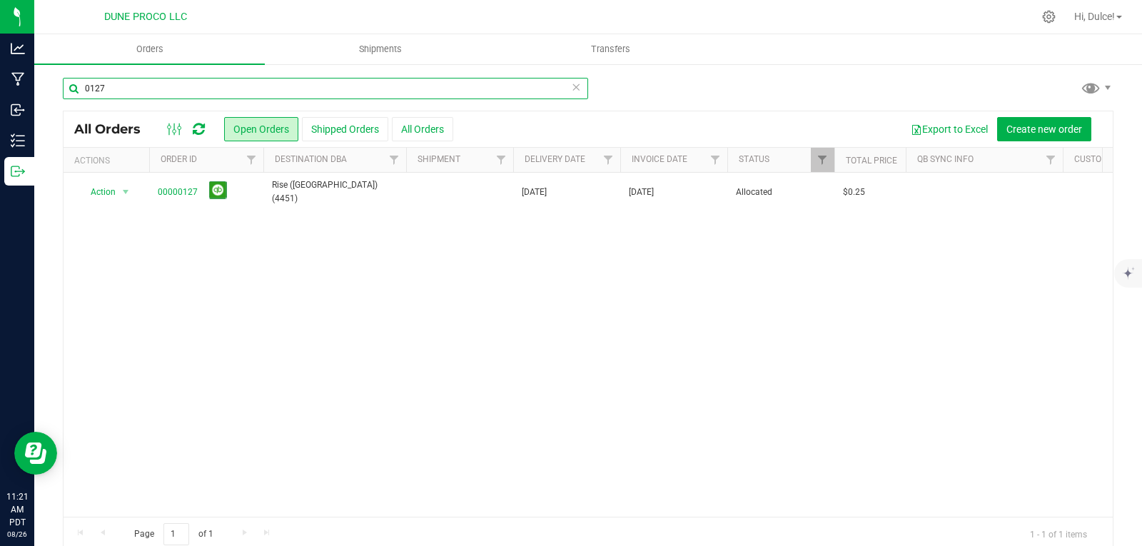
click at [135, 90] on input "0127" at bounding box center [325, 88] width 525 height 21
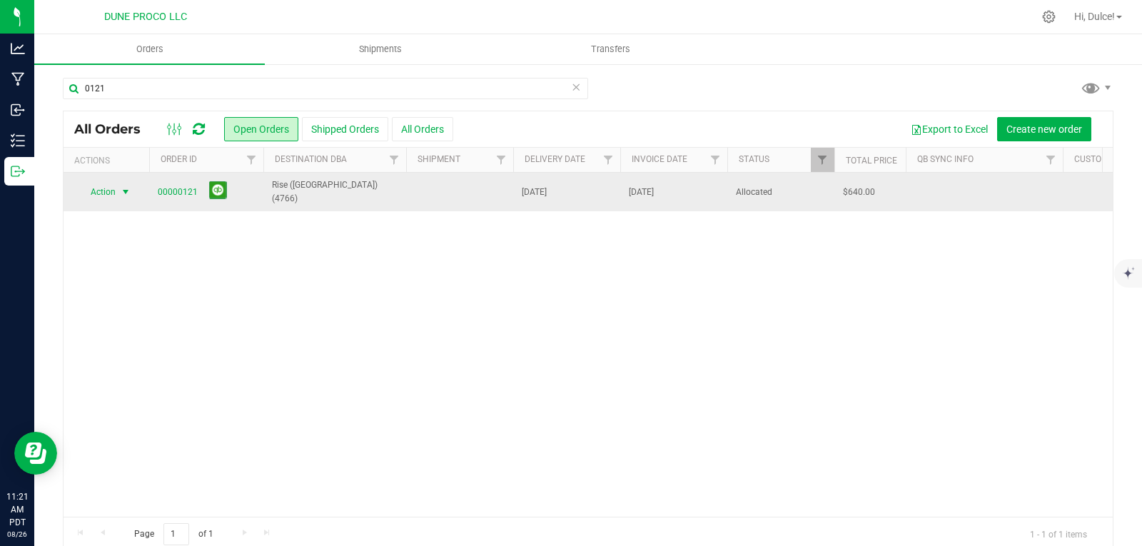
click at [104, 198] on span "Action" at bounding box center [97, 192] width 39 height 20
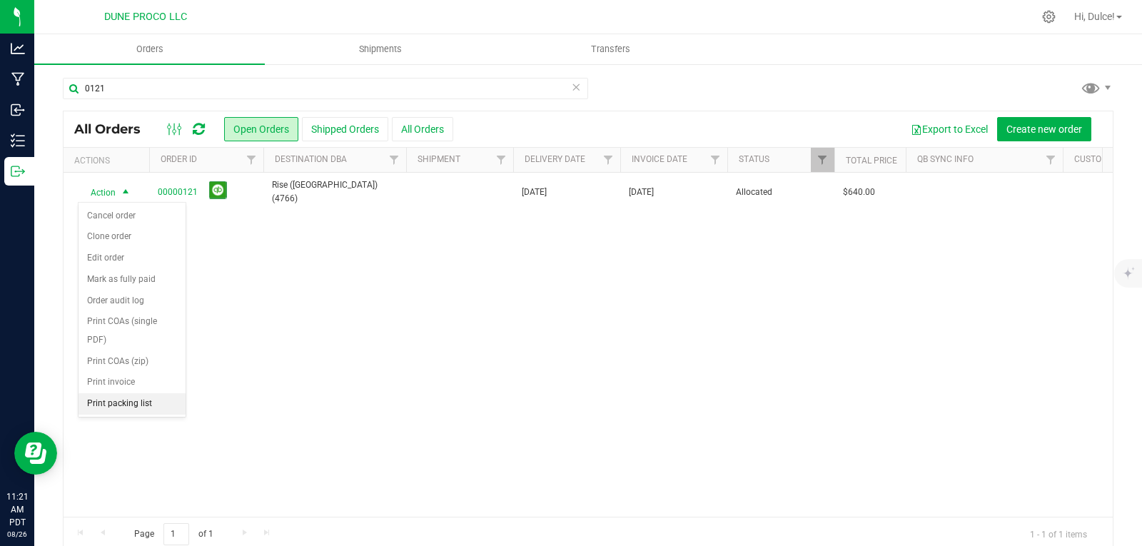
click at [133, 401] on li "Print packing list" at bounding box center [132, 403] width 107 height 21
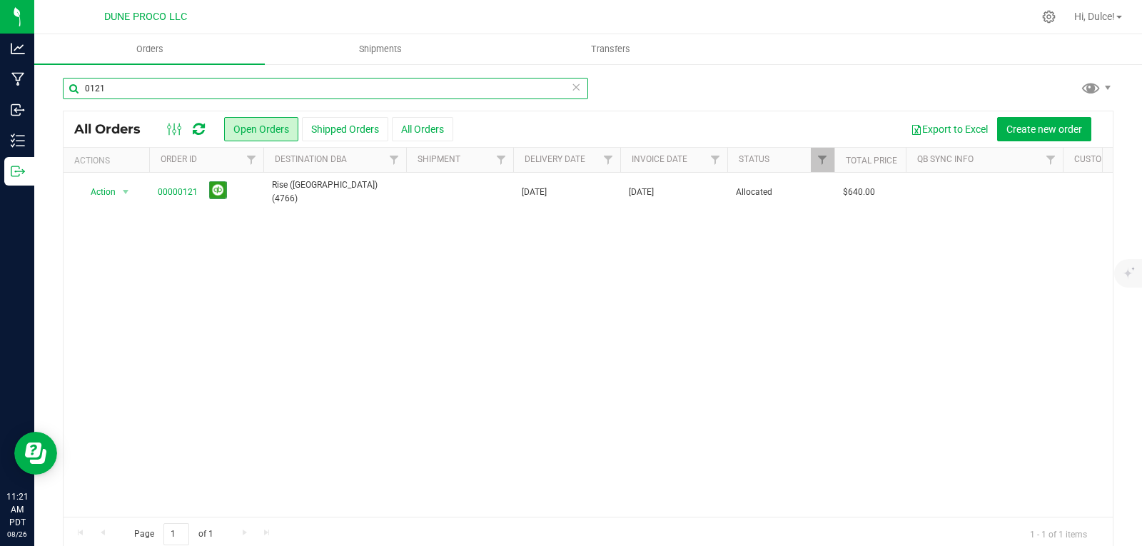
click at [130, 96] on input "0121" at bounding box center [325, 88] width 525 height 21
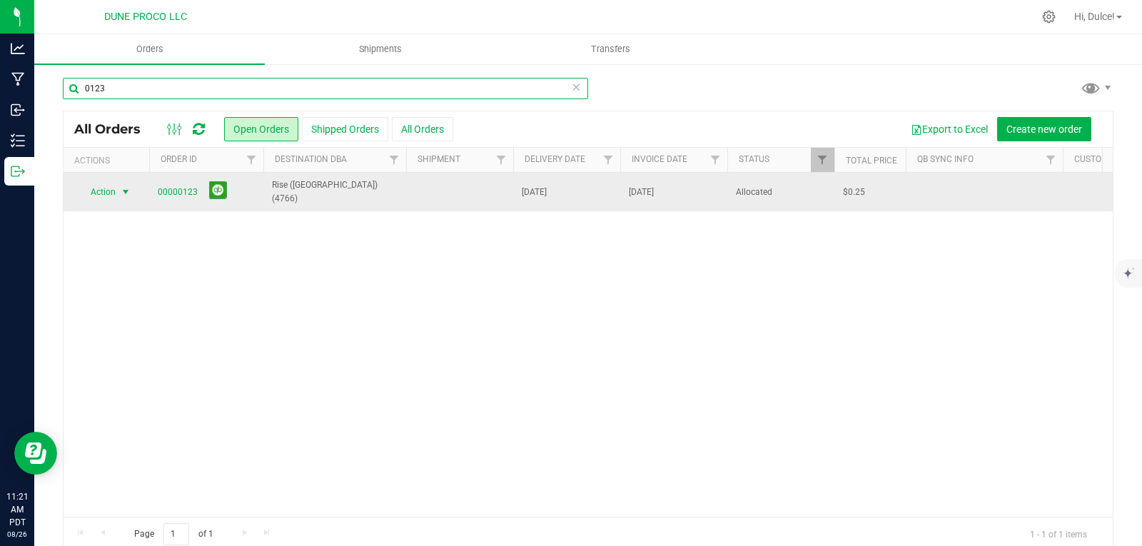
type input "0123"
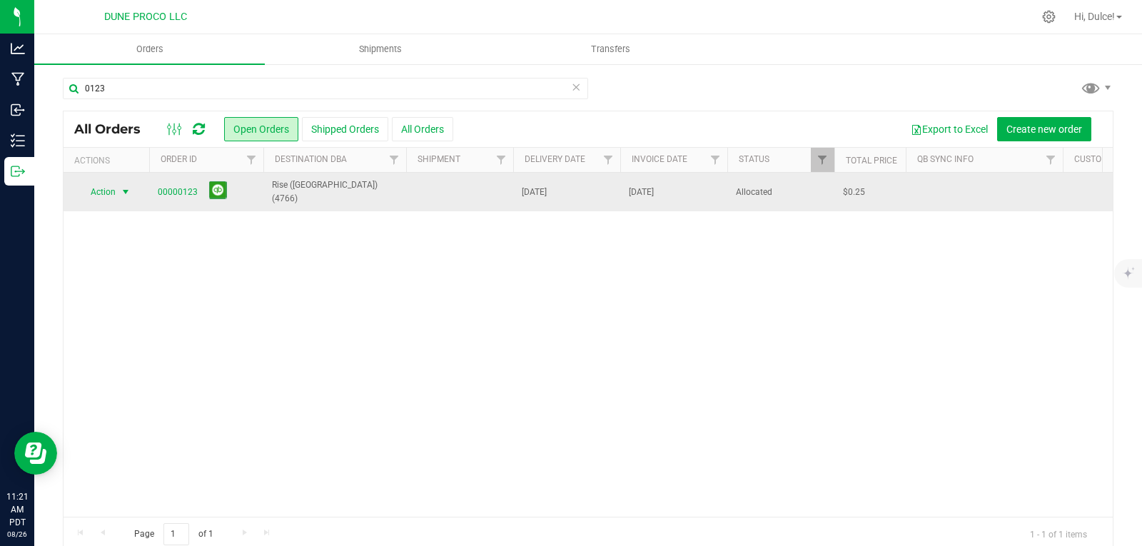
click at [116, 185] on span "Action" at bounding box center [97, 192] width 39 height 20
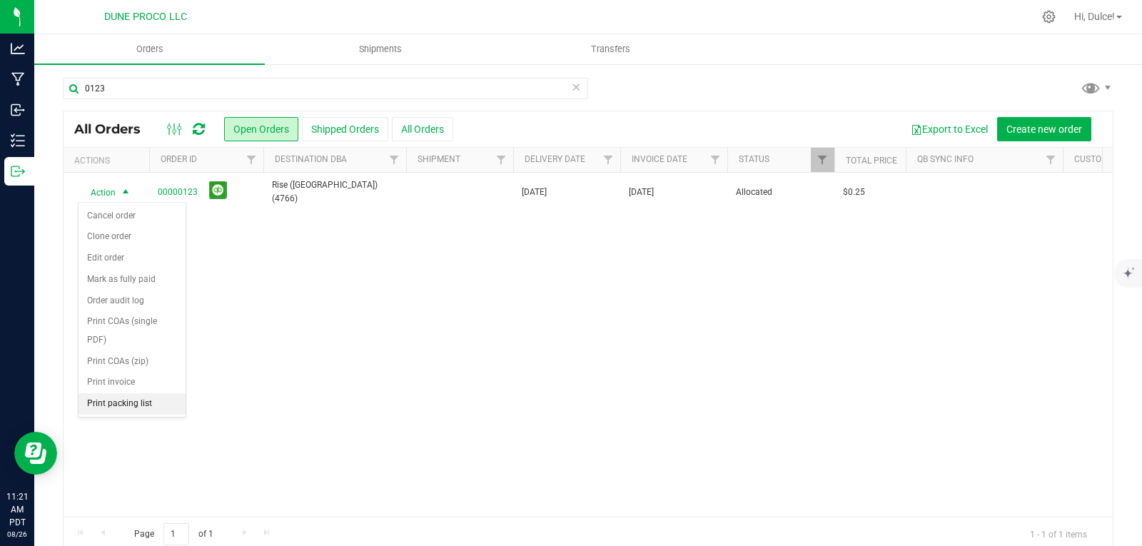
click at [123, 398] on li "Print packing list" at bounding box center [132, 403] width 107 height 21
